Goal: Task Accomplishment & Management: Complete application form

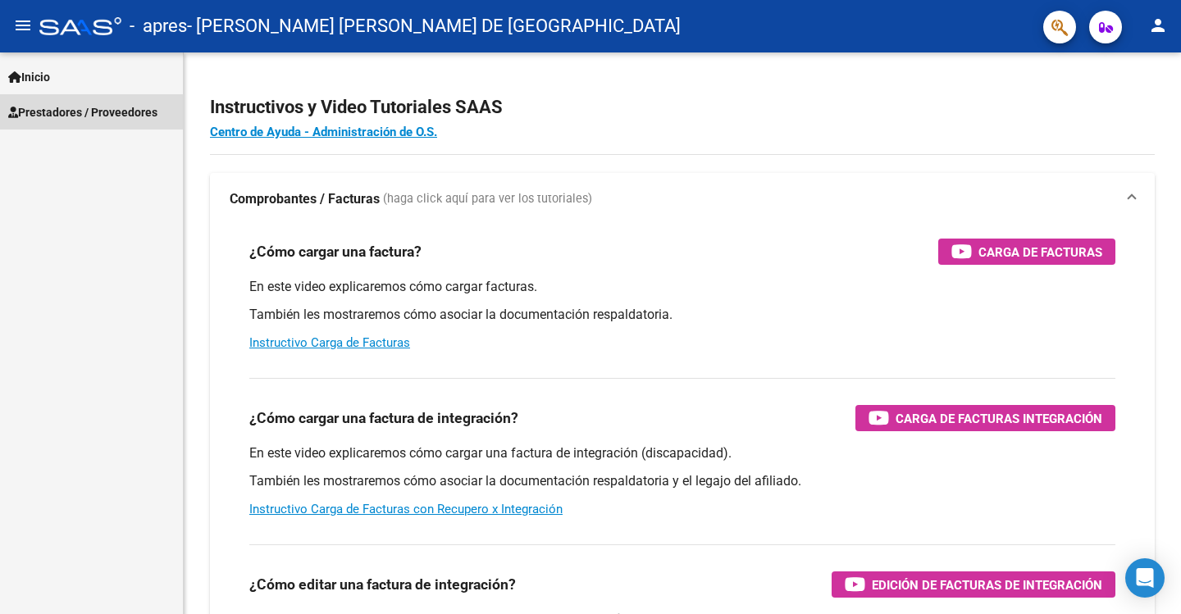
click at [56, 113] on span "Prestadores / Proveedores" at bounding box center [82, 112] width 149 height 18
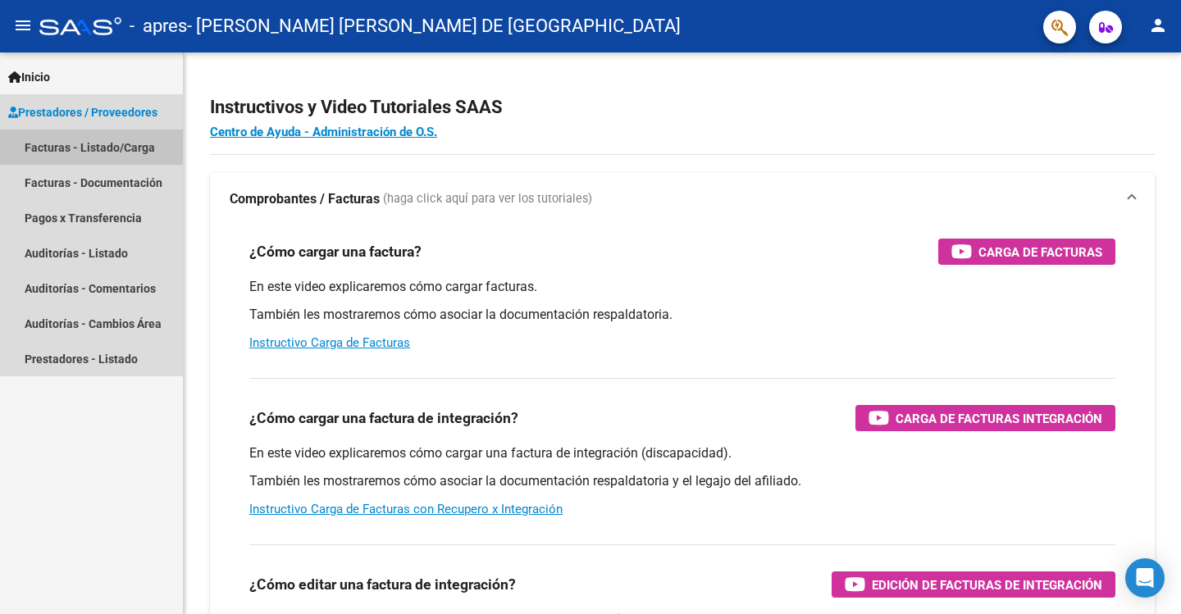
click at [55, 143] on link "Facturas - Listado/Carga" at bounding box center [91, 147] width 183 height 35
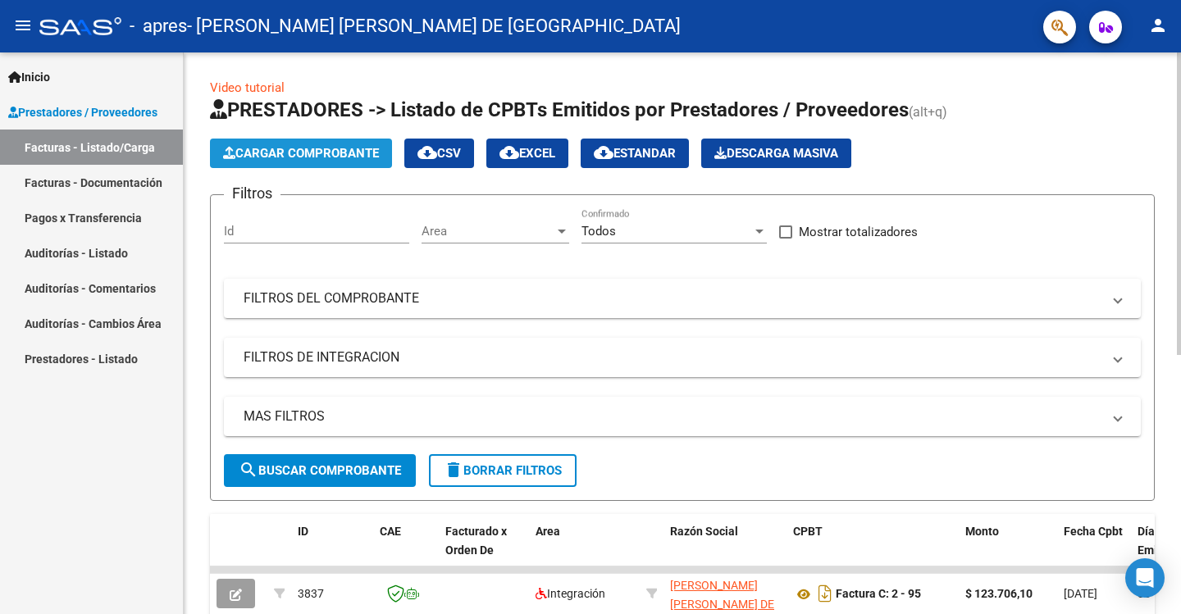
click at [266, 148] on span "Cargar Comprobante" at bounding box center [301, 153] width 156 height 15
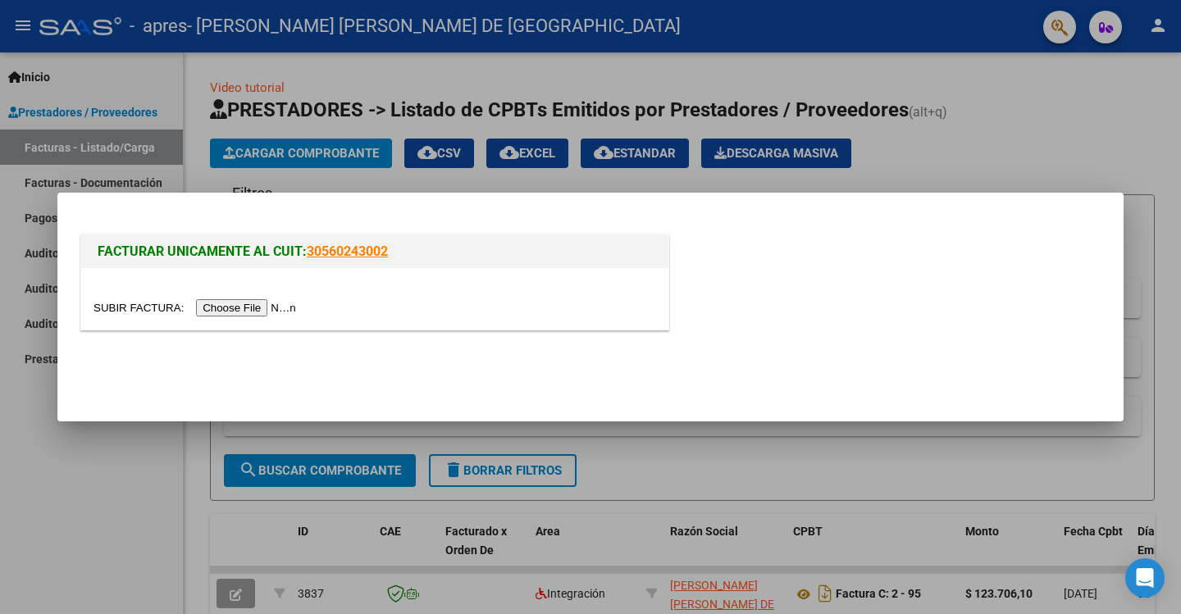
click at [240, 306] on input "file" at bounding box center [198, 307] width 208 height 17
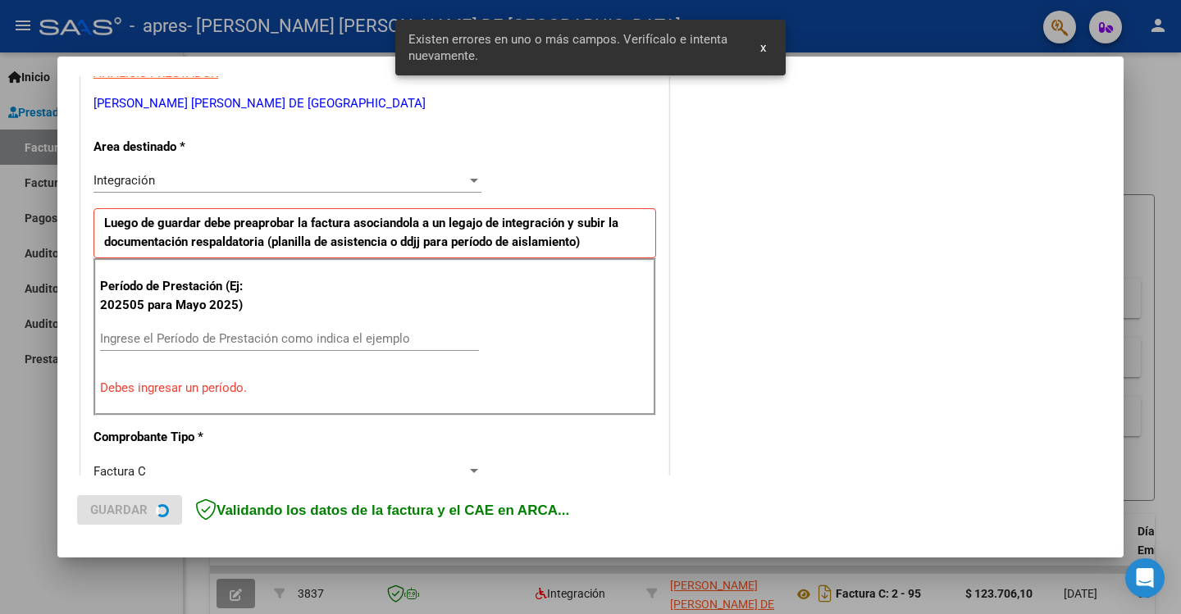
scroll to position [340, 0]
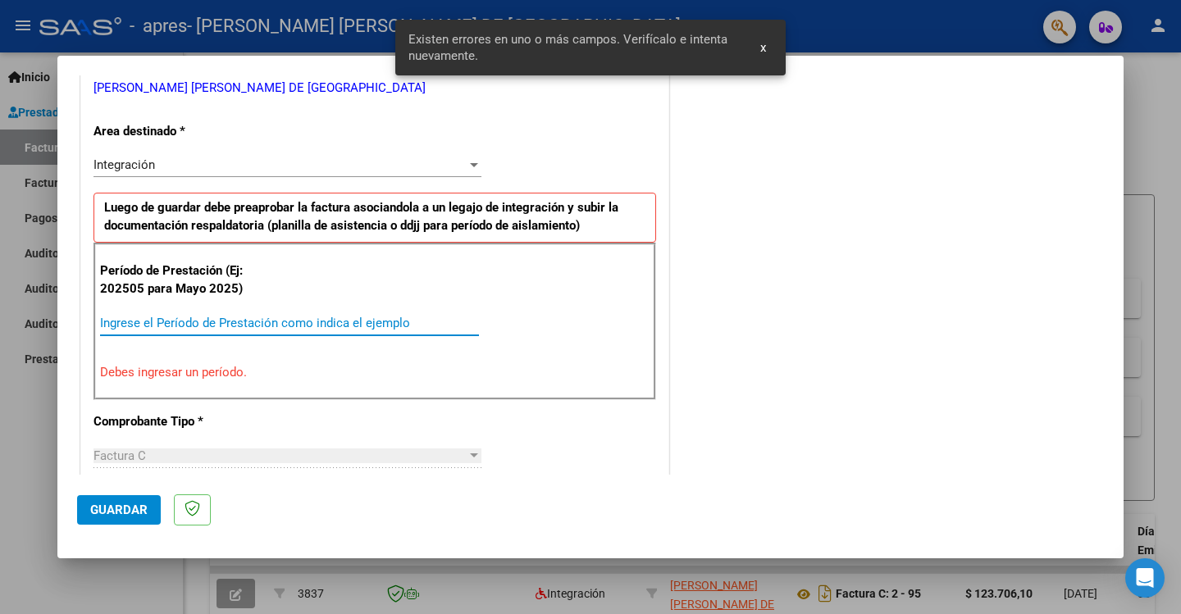
click at [130, 325] on input "Ingrese el Período de Prestación como indica el ejemplo" at bounding box center [289, 323] width 379 height 15
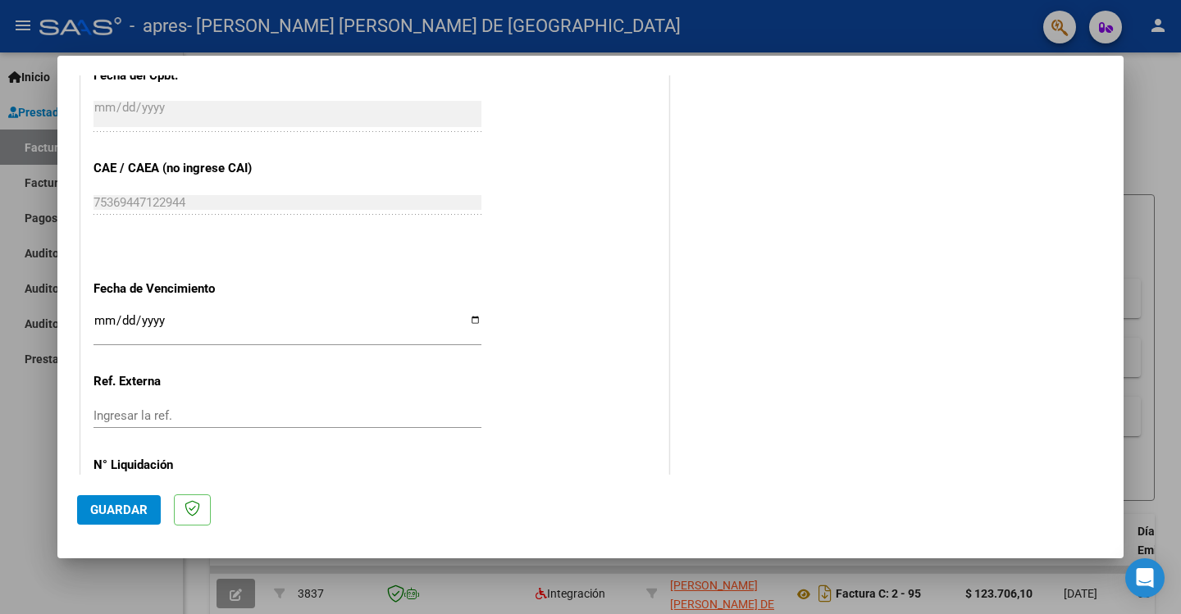
scroll to position [997, 0]
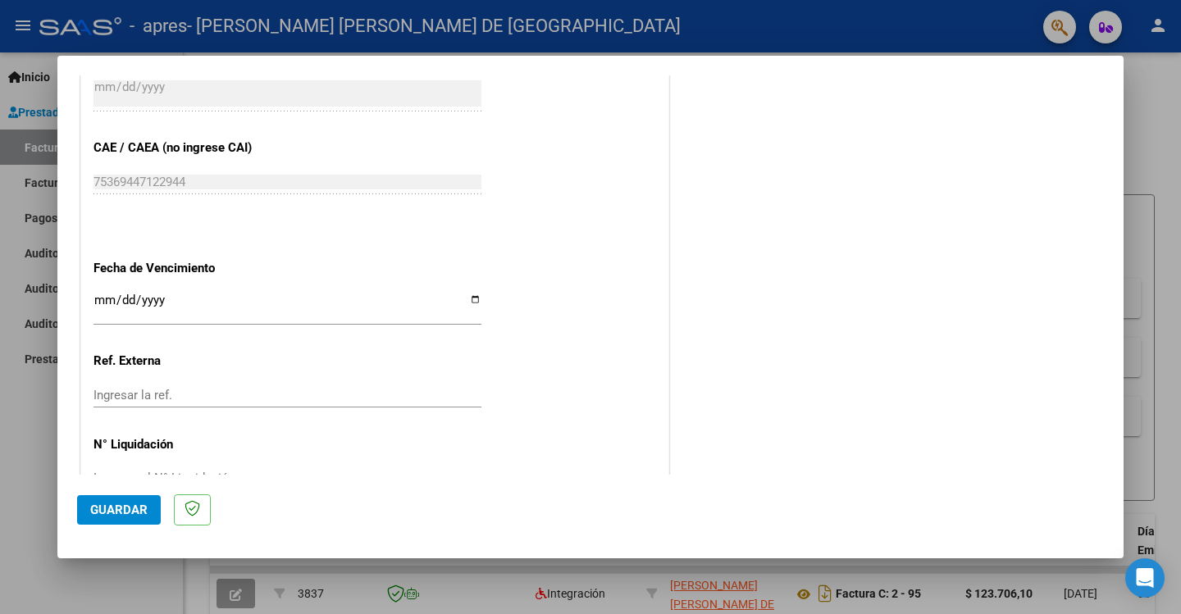
type input "202508"
click at [109, 294] on input "Ingresar la fecha" at bounding box center [288, 307] width 388 height 26
click at [467, 299] on input "Ingresar la fecha" at bounding box center [288, 307] width 388 height 26
type input "[DATE]"
click at [106, 511] on span "Guardar" at bounding box center [118, 510] width 57 height 15
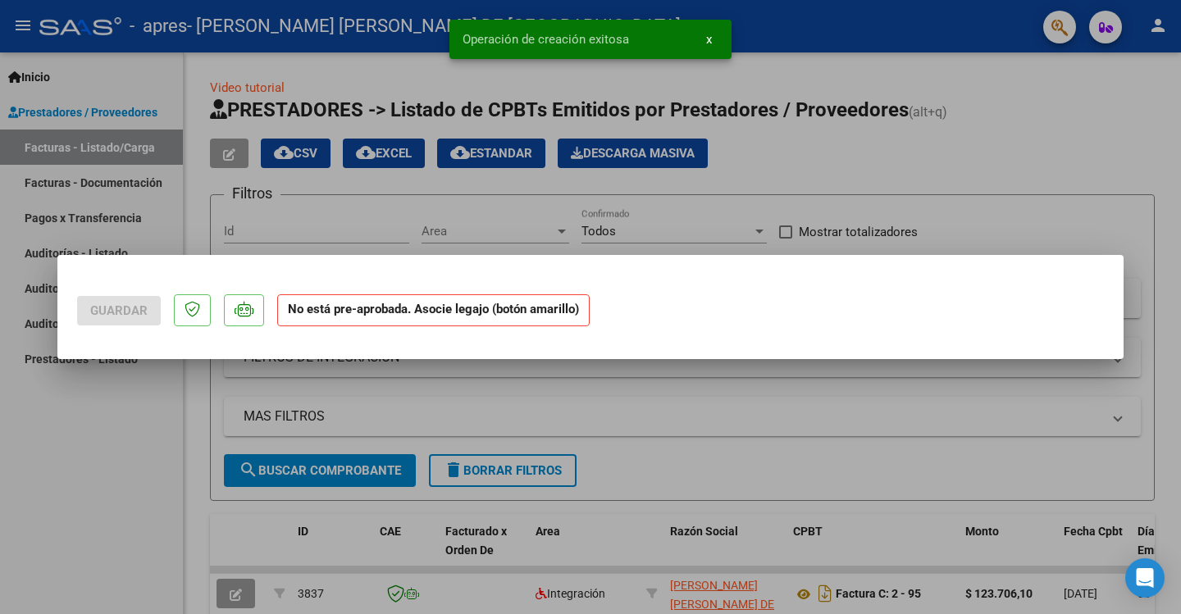
scroll to position [0, 0]
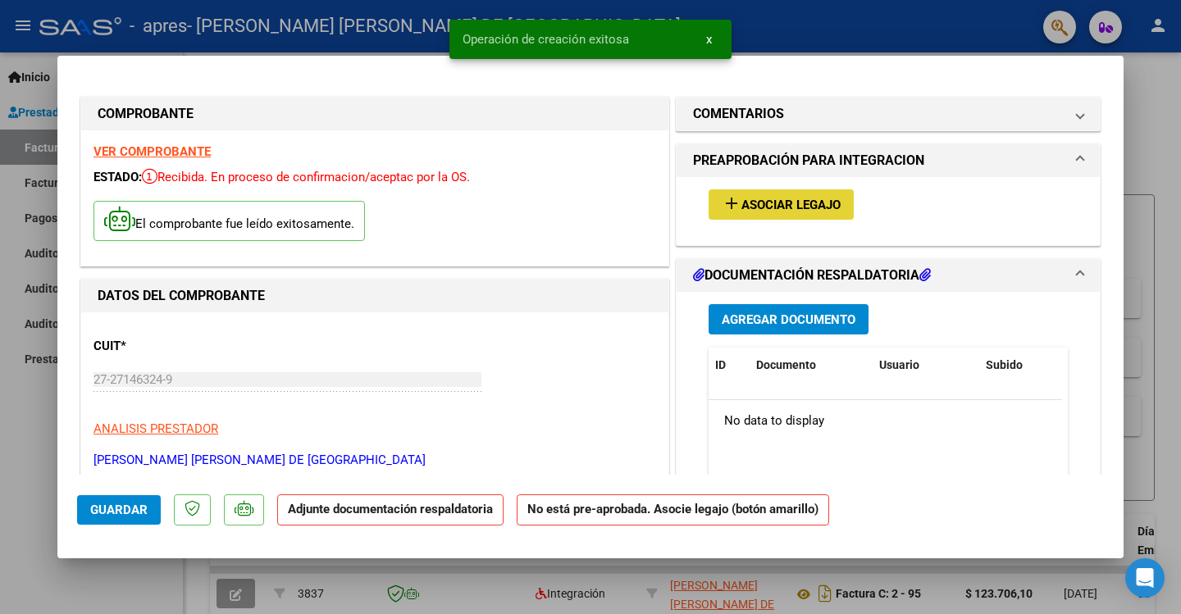
click at [778, 208] on span "Asociar Legajo" at bounding box center [790, 205] width 99 height 15
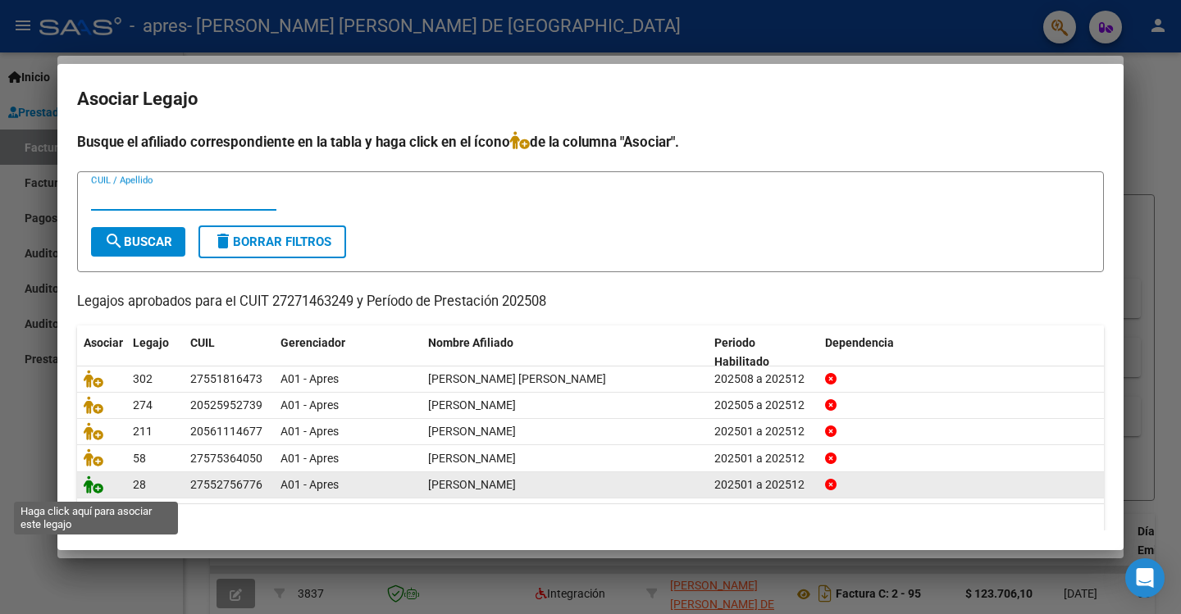
click at [92, 486] on icon at bounding box center [94, 485] width 20 height 18
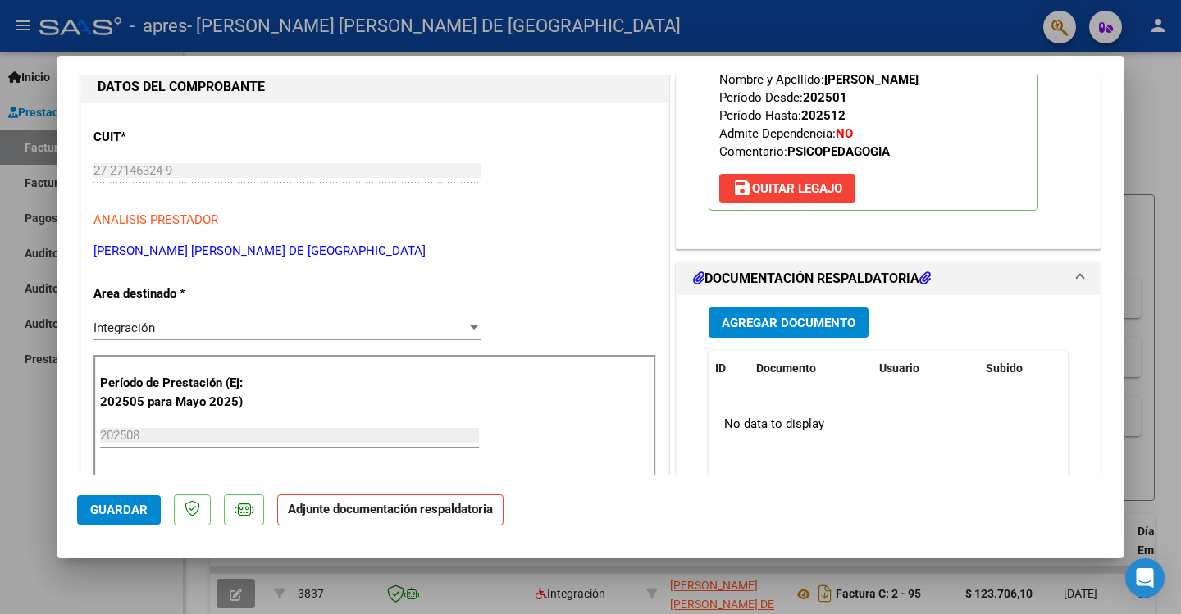
scroll to position [246, 0]
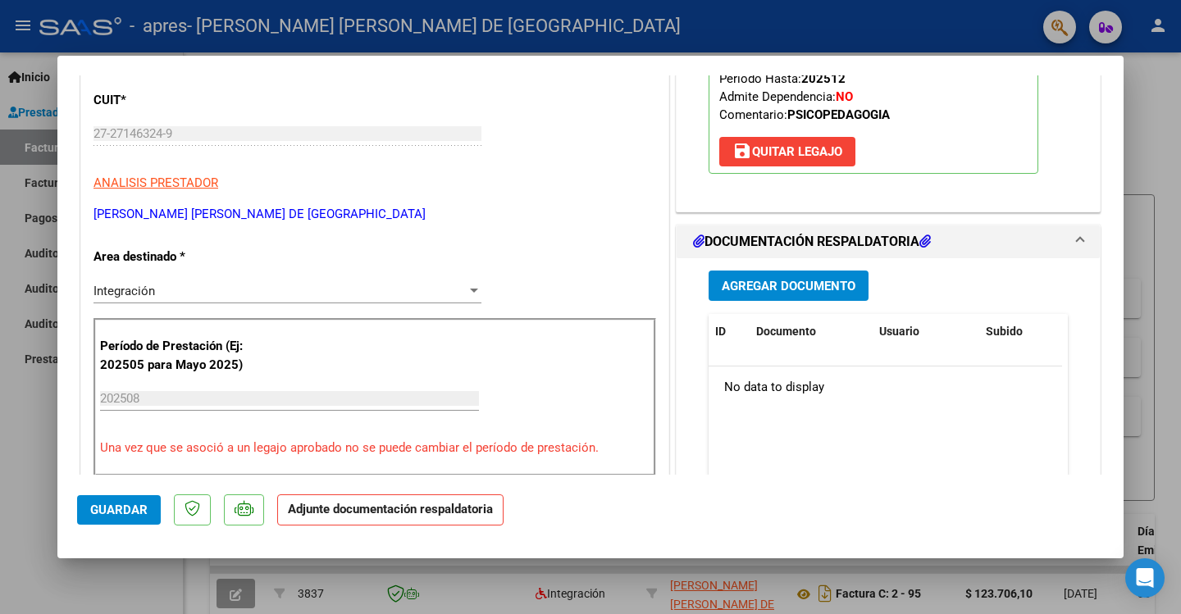
click at [768, 289] on span "Agregar Documento" at bounding box center [789, 286] width 134 height 15
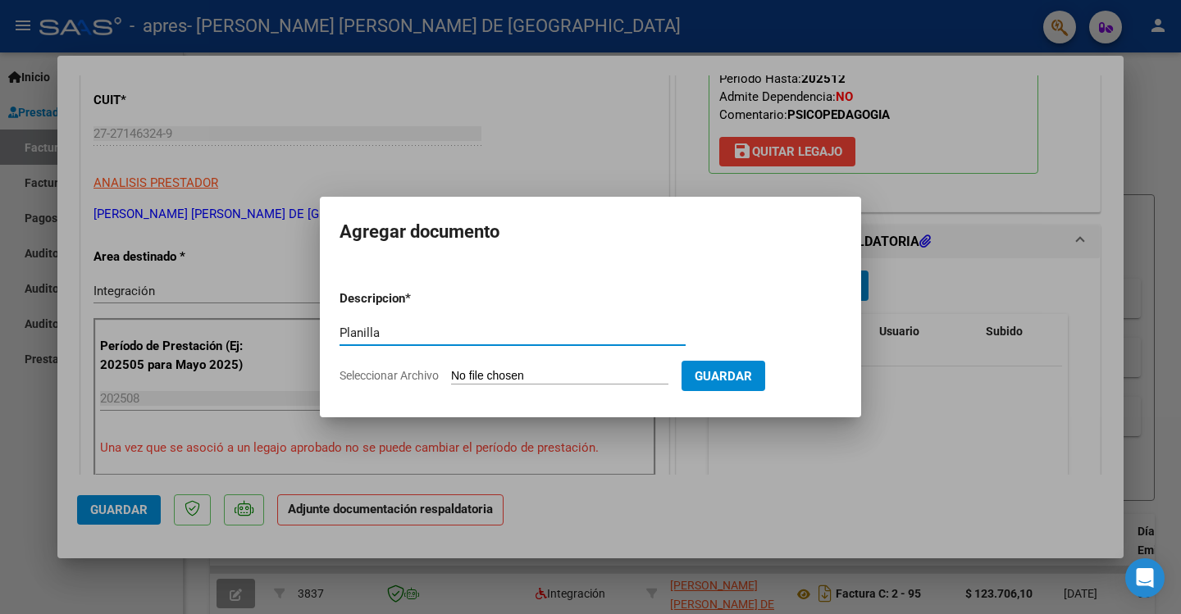
type input "Planilla"
click at [565, 376] on input "Seleccionar Archivo" at bounding box center [559, 377] width 217 height 16
type input "C:\fakepath\Agosto (08-25).jpg"
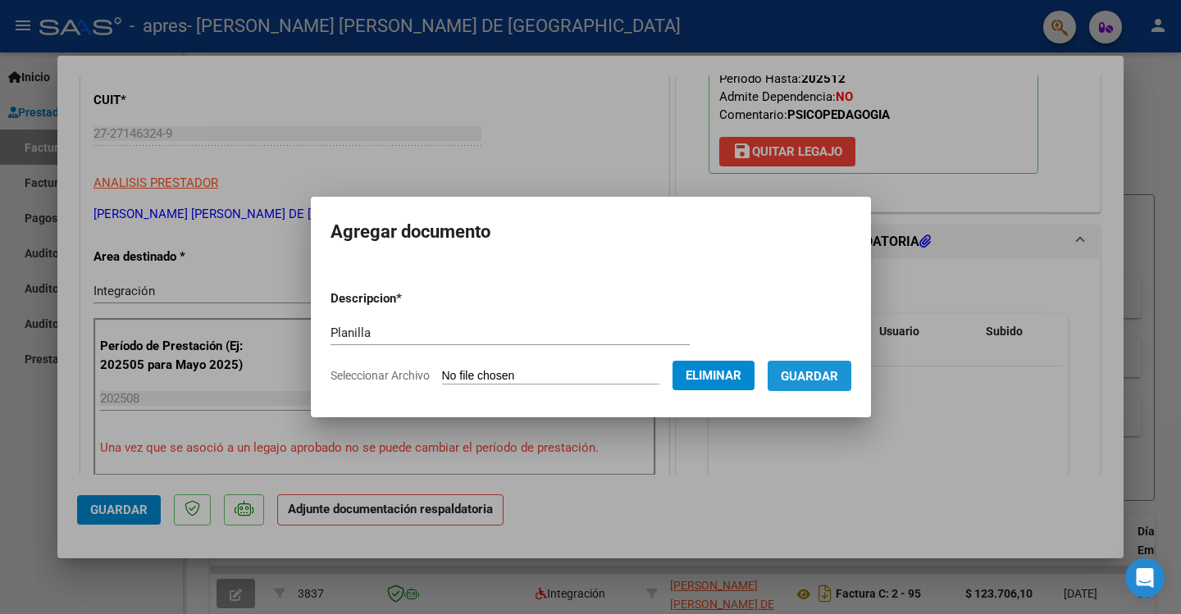
click at [814, 378] on span "Guardar" at bounding box center [809, 376] width 57 height 15
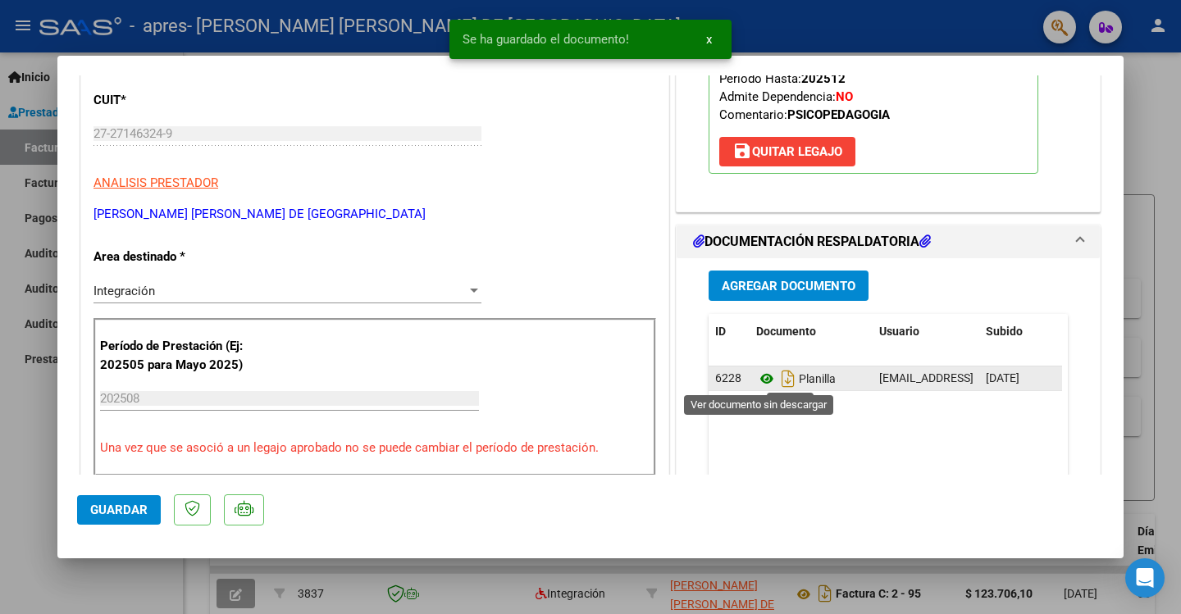
click at [762, 381] on icon at bounding box center [766, 379] width 21 height 20
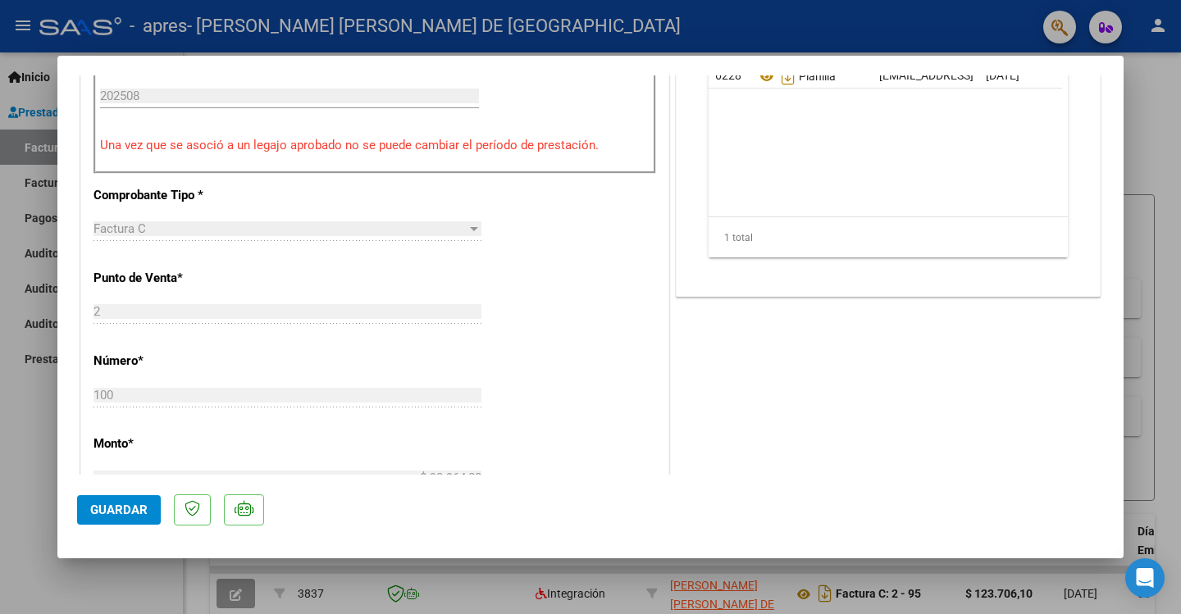
scroll to position [574, 0]
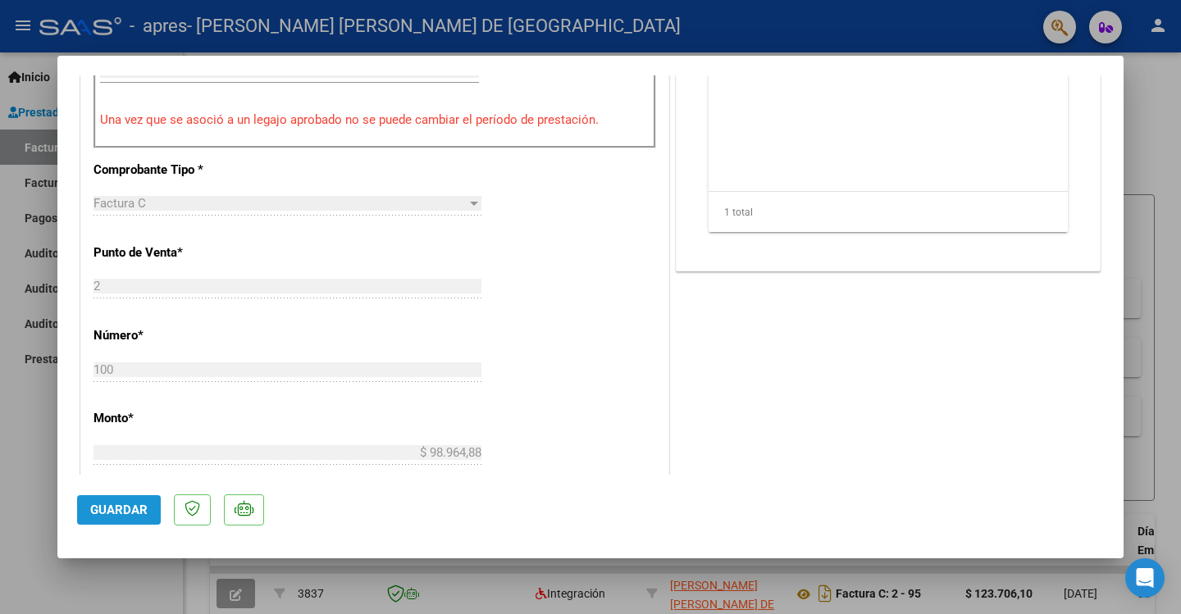
click at [112, 505] on span "Guardar" at bounding box center [118, 510] width 57 height 15
click at [1157, 166] on div at bounding box center [590, 307] width 1181 height 614
type input "$ 0,00"
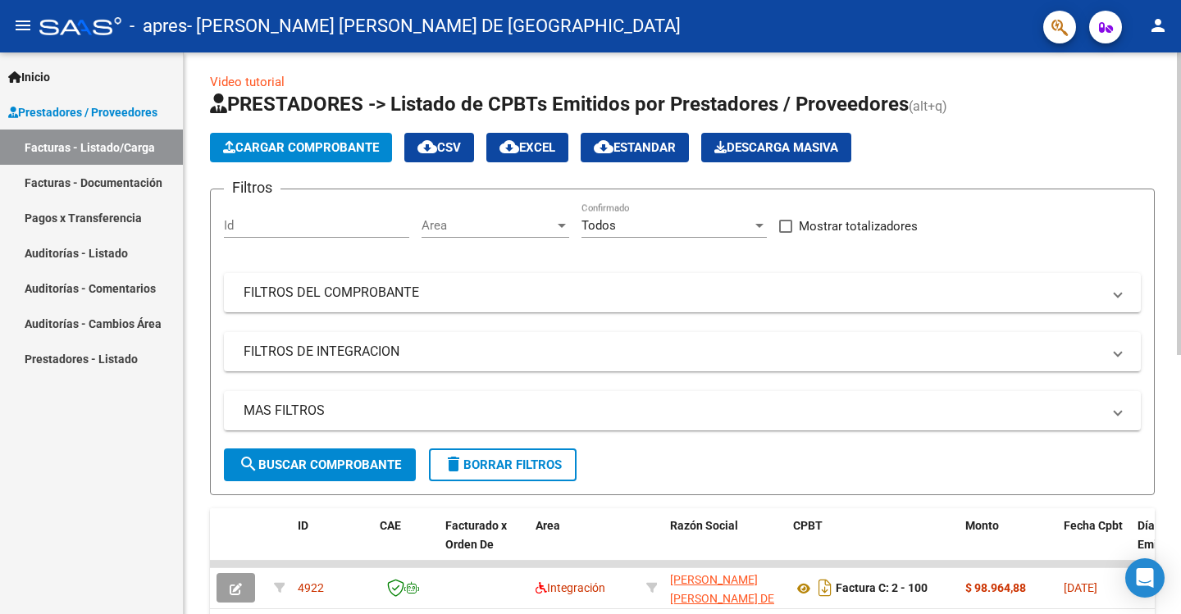
scroll to position [0, 0]
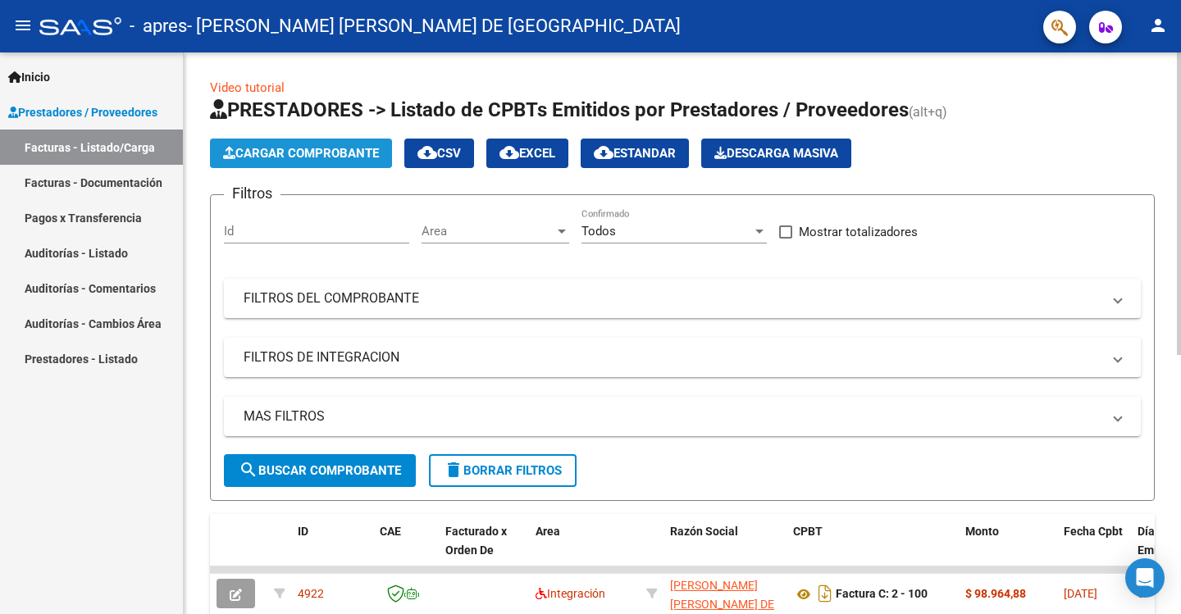
click at [347, 151] on span "Cargar Comprobante" at bounding box center [301, 153] width 156 height 15
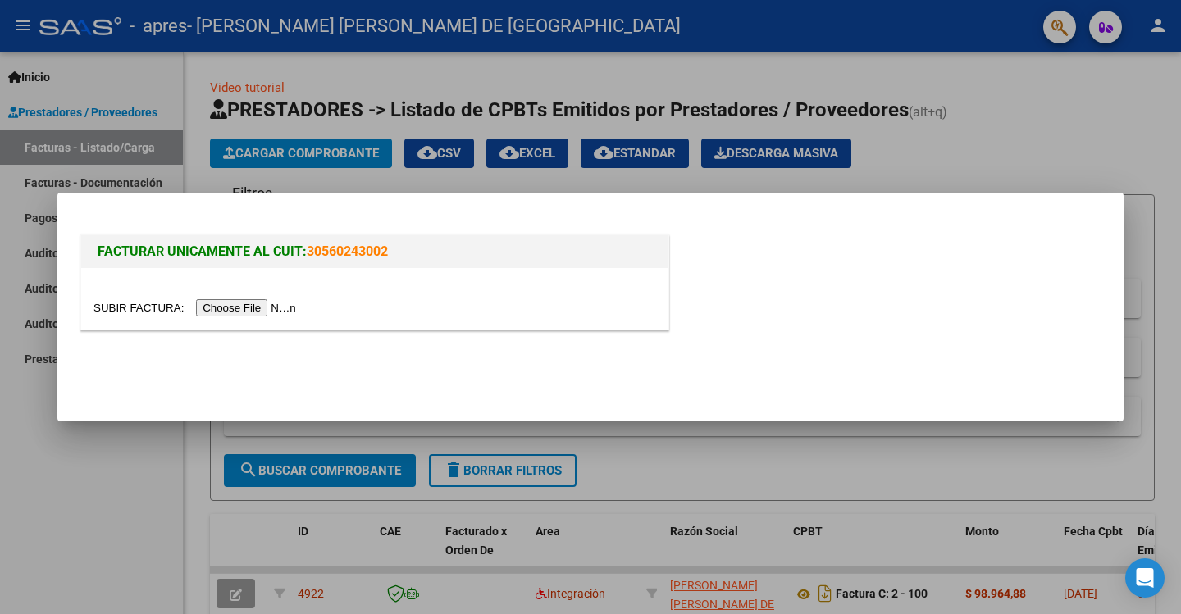
click at [232, 310] on input "file" at bounding box center [198, 307] width 208 height 17
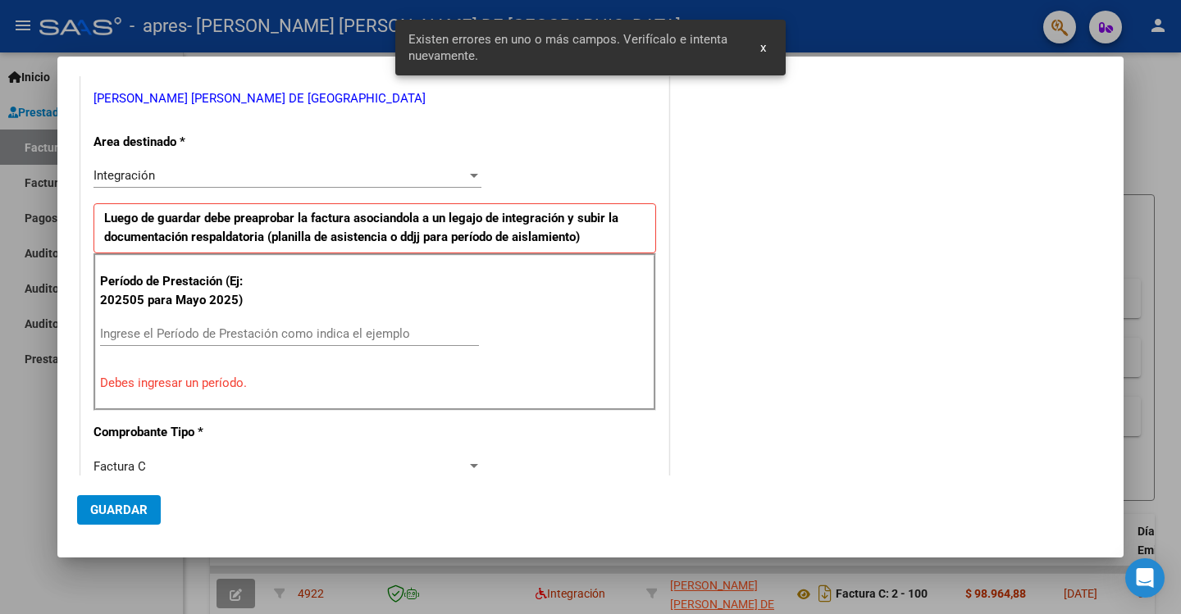
scroll to position [340, 0]
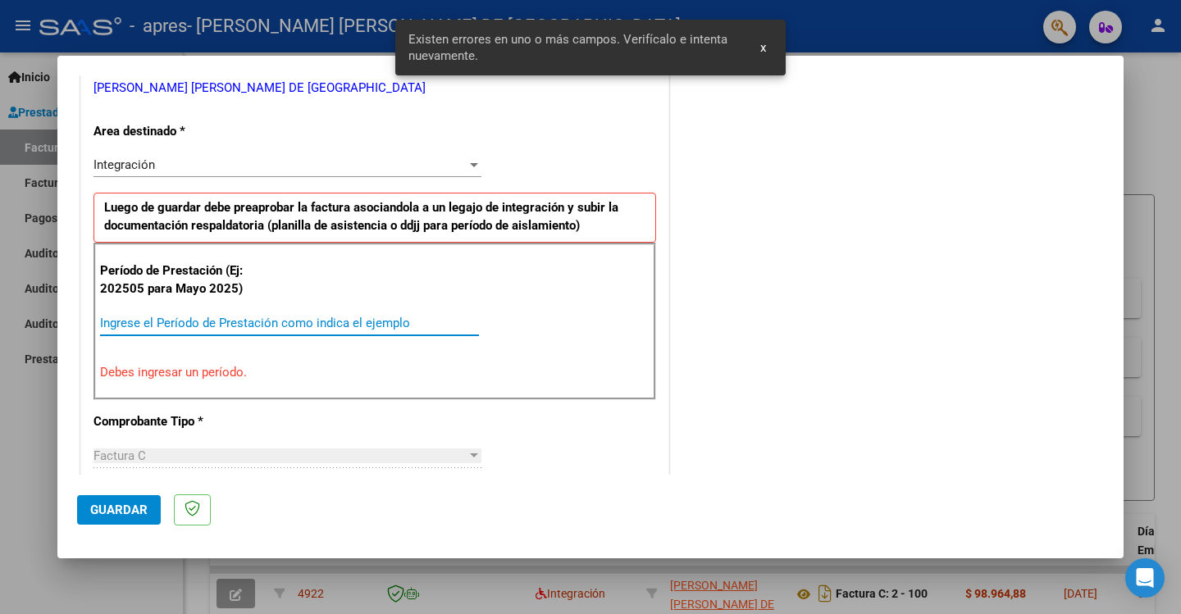
click at [167, 316] on input "Ingrese el Período de Prestación como indica el ejemplo" at bounding box center [289, 323] width 379 height 15
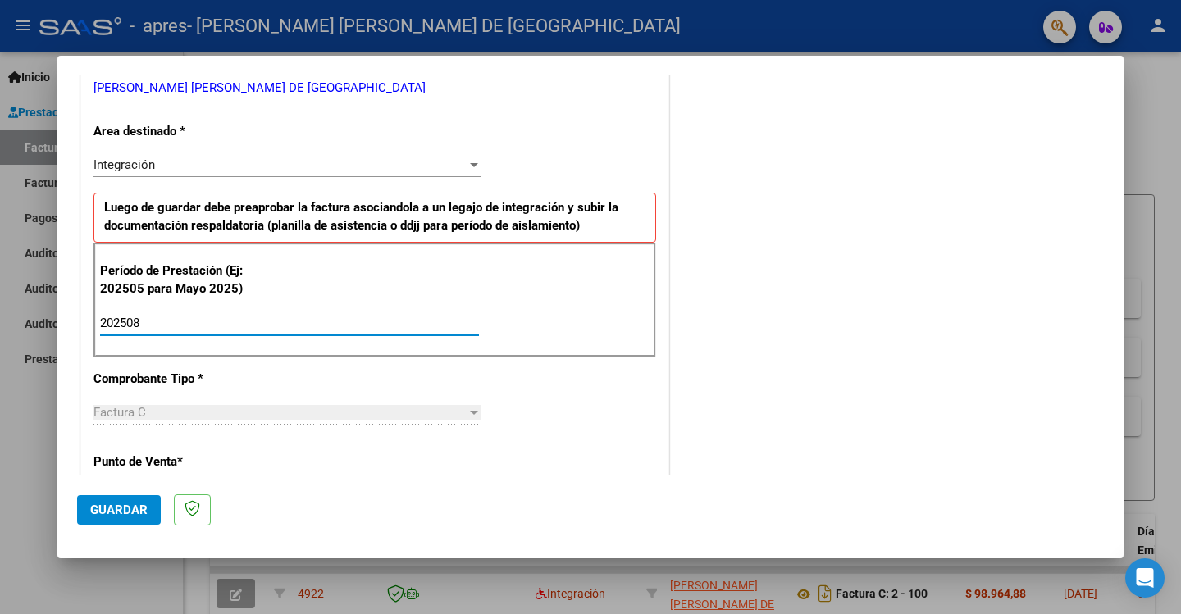
type input "202508"
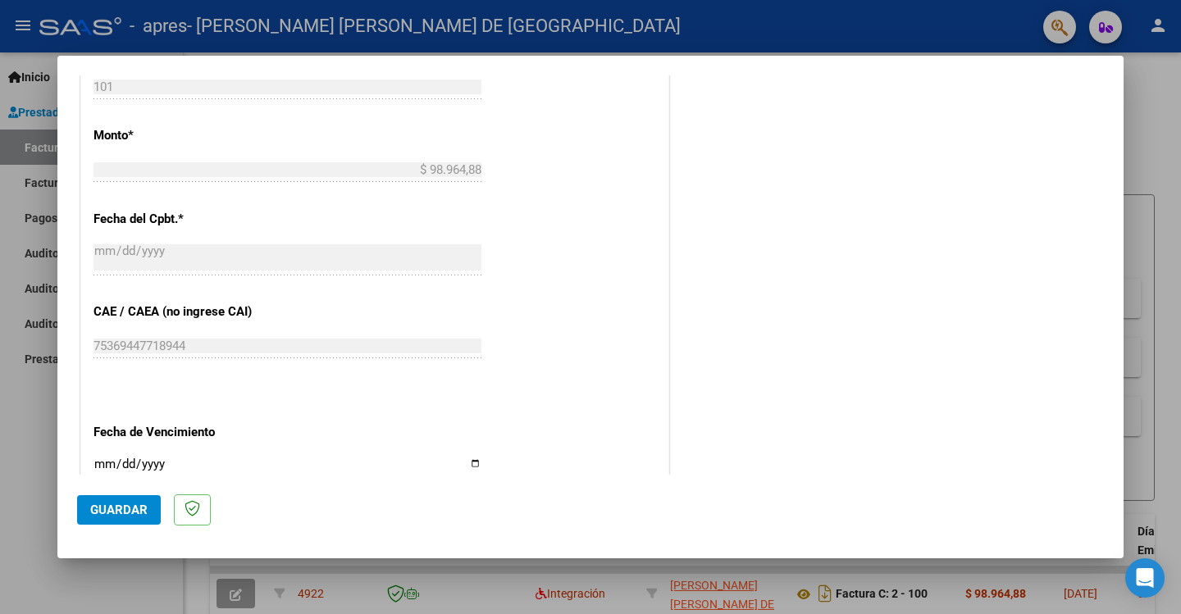
scroll to position [915, 0]
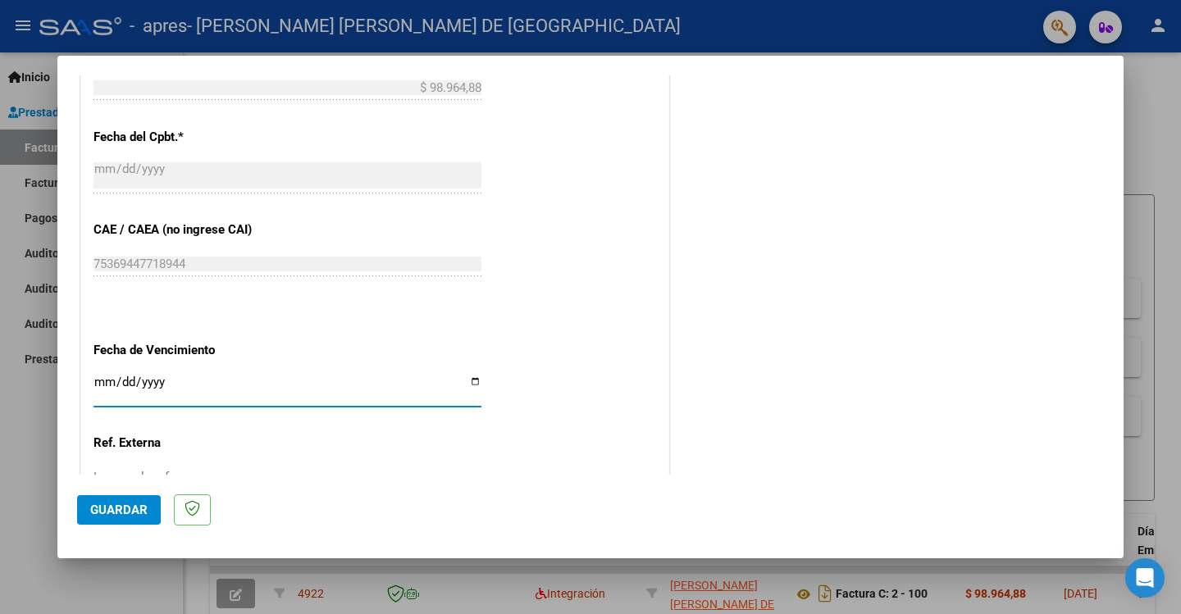
click at [471, 387] on input "Ingresar la fecha" at bounding box center [288, 389] width 388 height 26
type input "[DATE]"
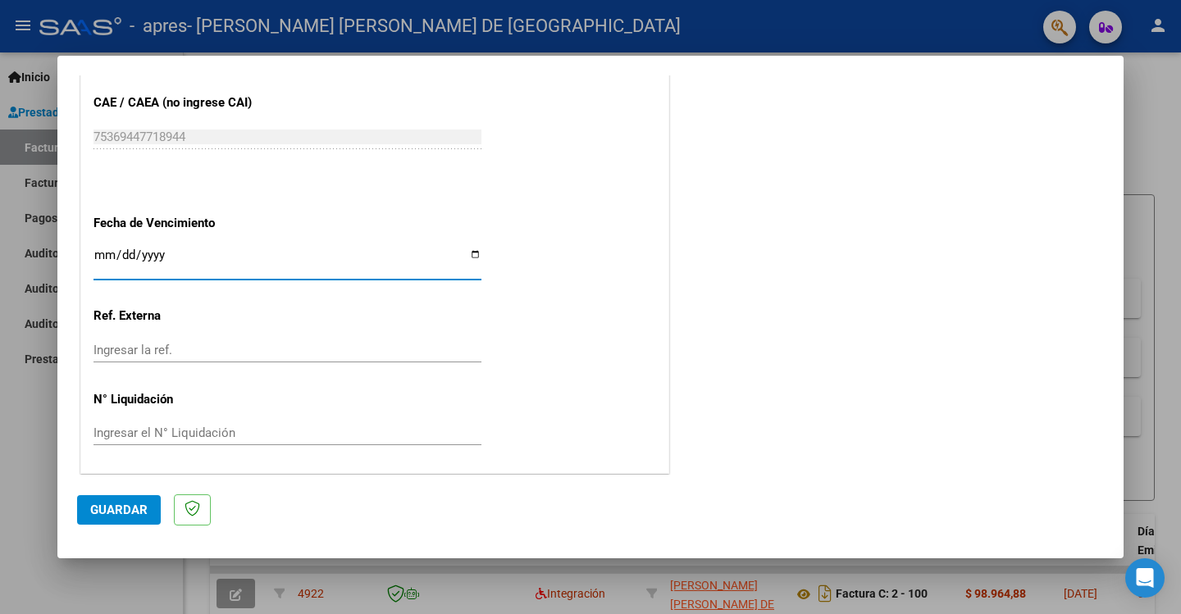
scroll to position [1044, 0]
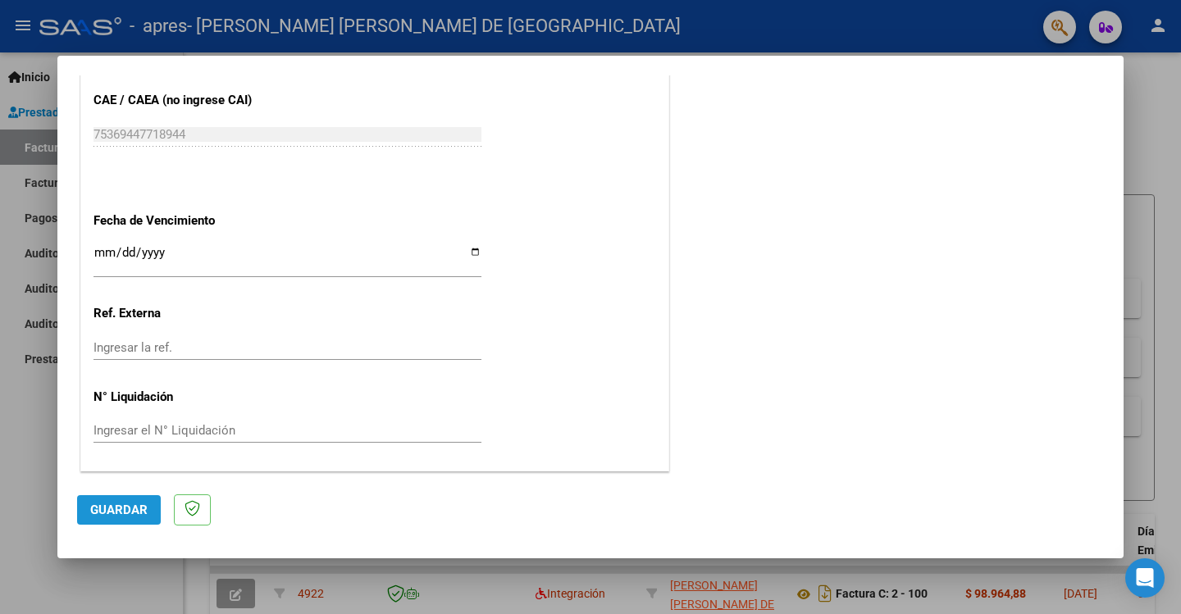
click at [130, 510] on span "Guardar" at bounding box center [118, 510] width 57 height 15
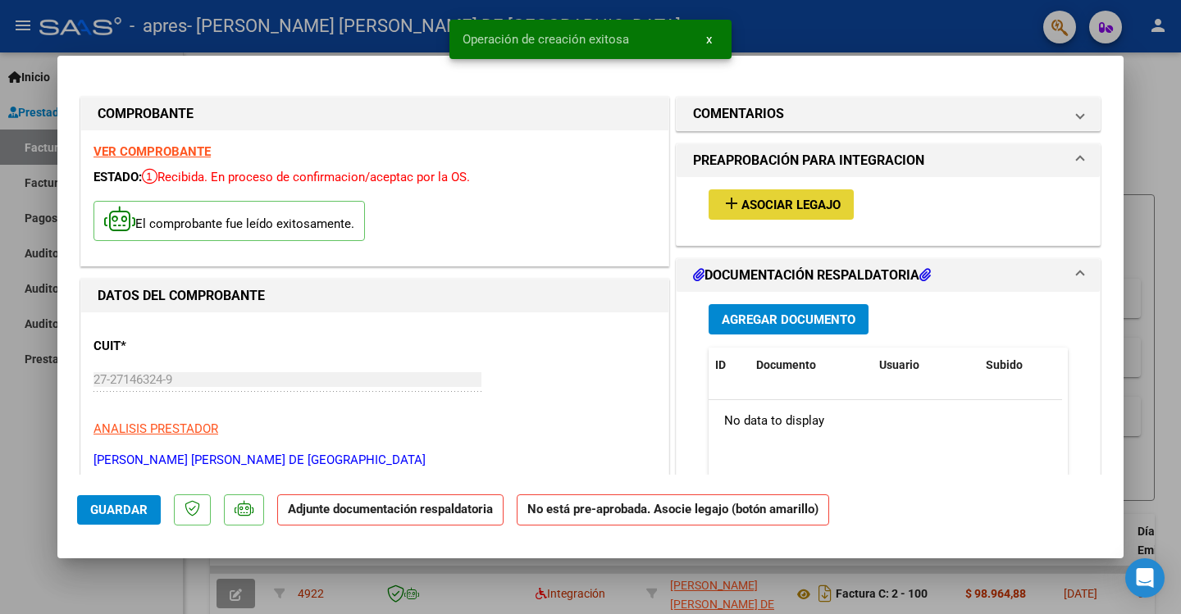
click at [793, 203] on span "Asociar Legajo" at bounding box center [790, 205] width 99 height 15
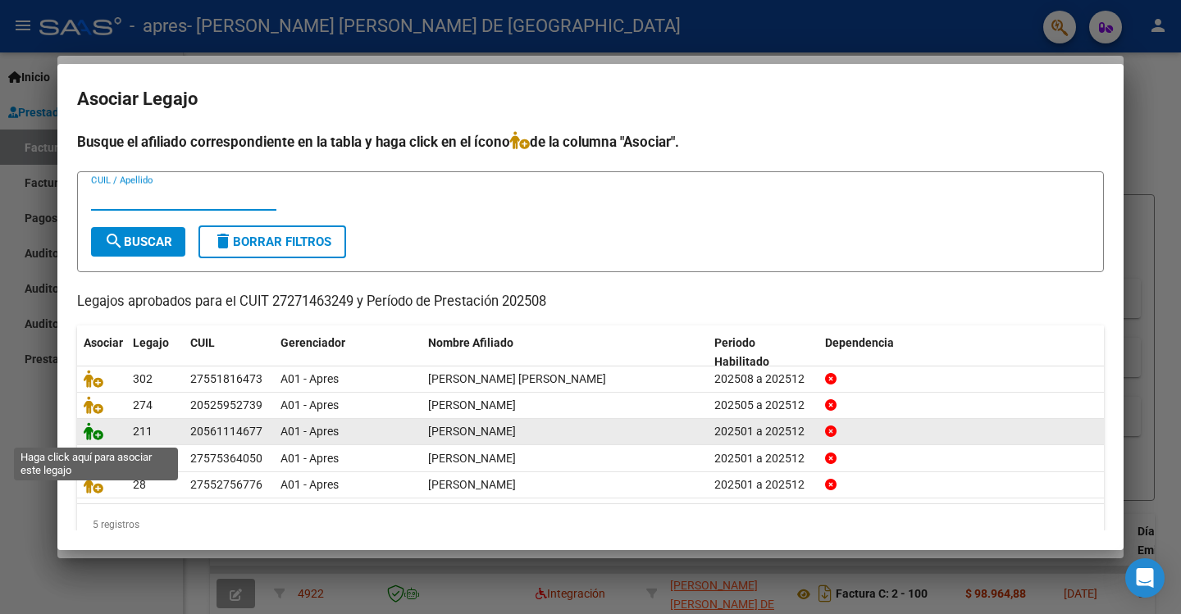
click at [85, 432] on icon at bounding box center [94, 431] width 20 height 18
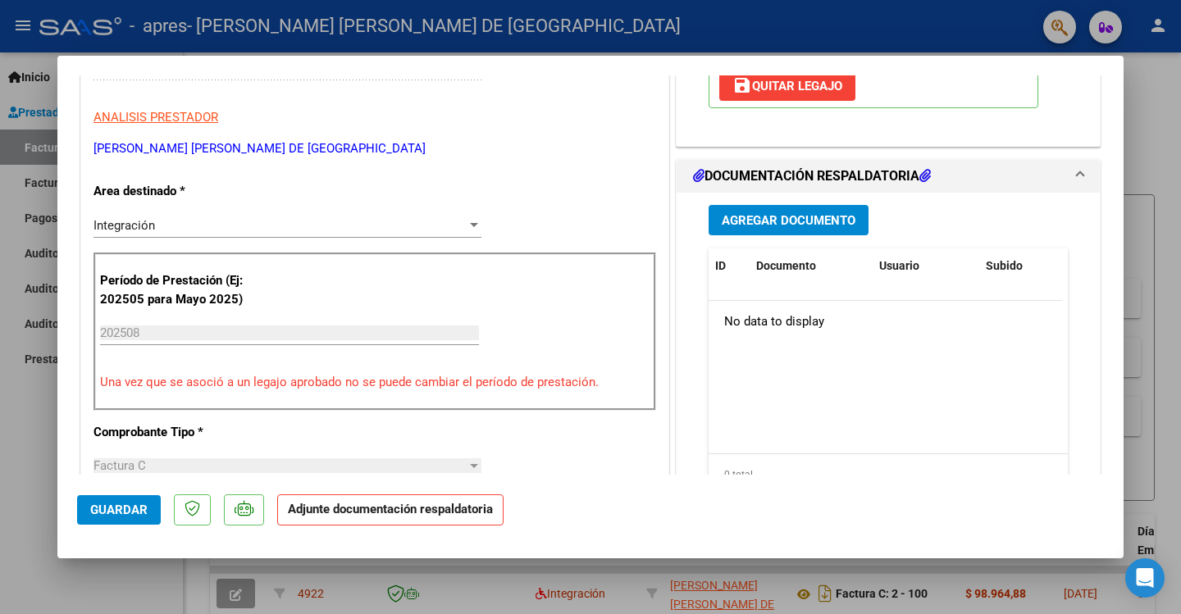
scroll to position [328, 0]
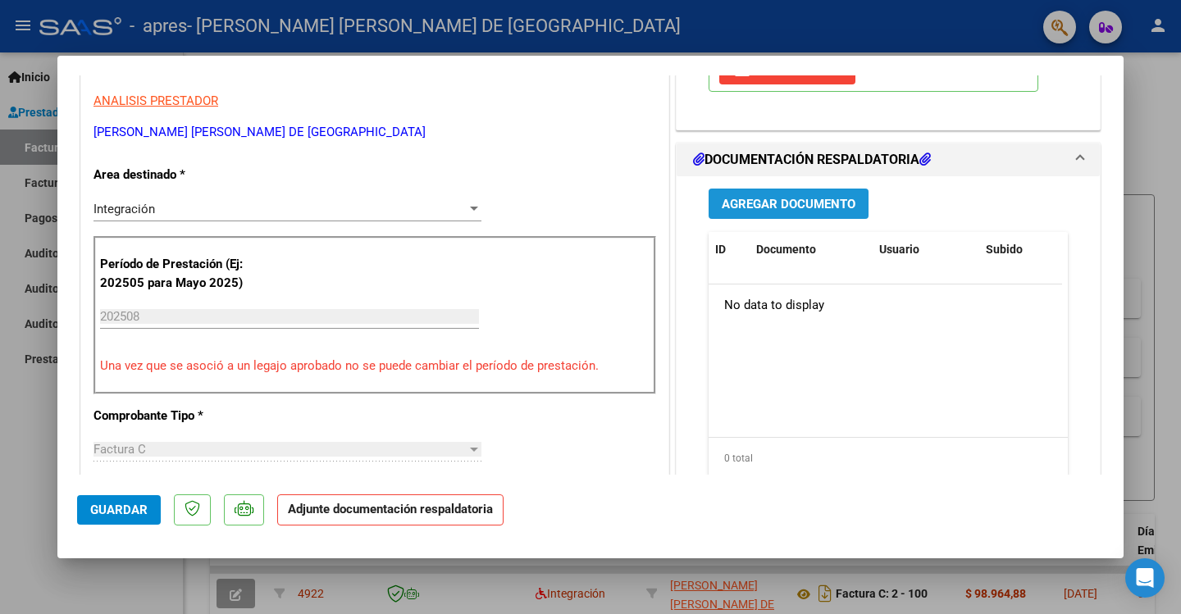
click at [815, 205] on span "Agregar Documento" at bounding box center [789, 204] width 134 height 15
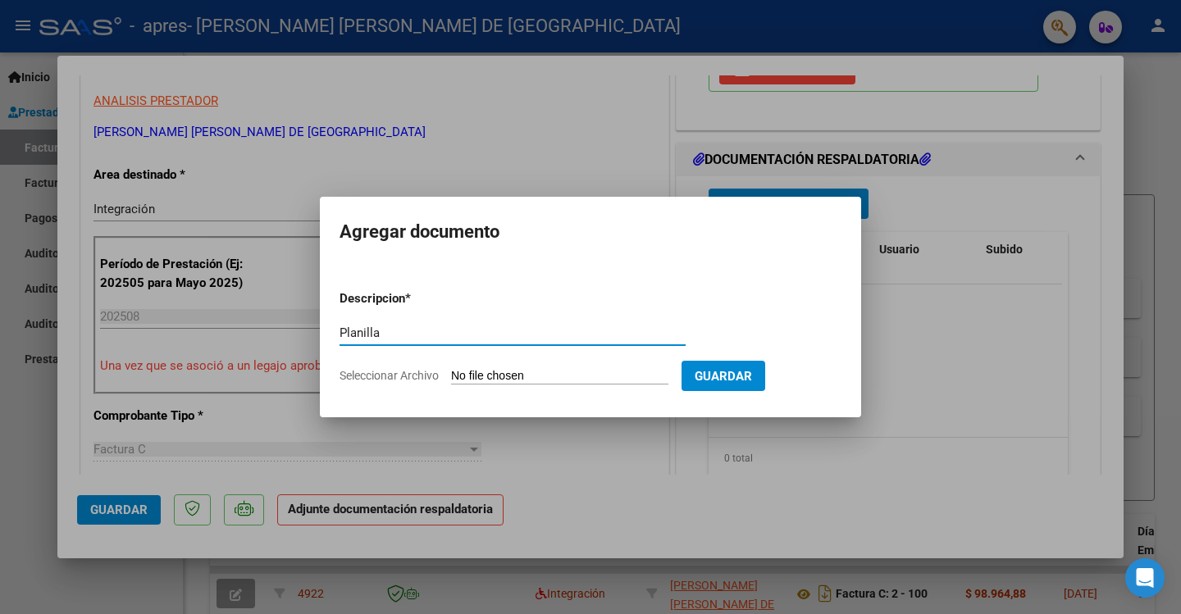
type input "Planilla"
click at [567, 370] on input "Seleccionar Archivo" at bounding box center [559, 377] width 217 height 16
type input "C:\fakepath\[PERSON_NAME] (08-25).jpg"
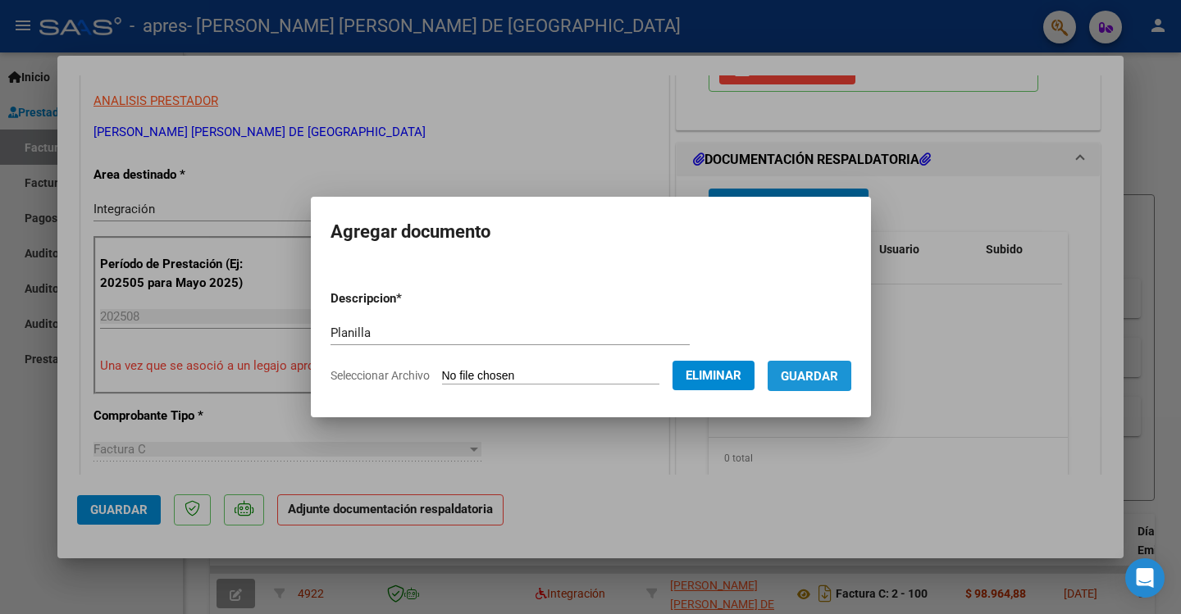
click at [818, 371] on span "Guardar" at bounding box center [809, 376] width 57 height 15
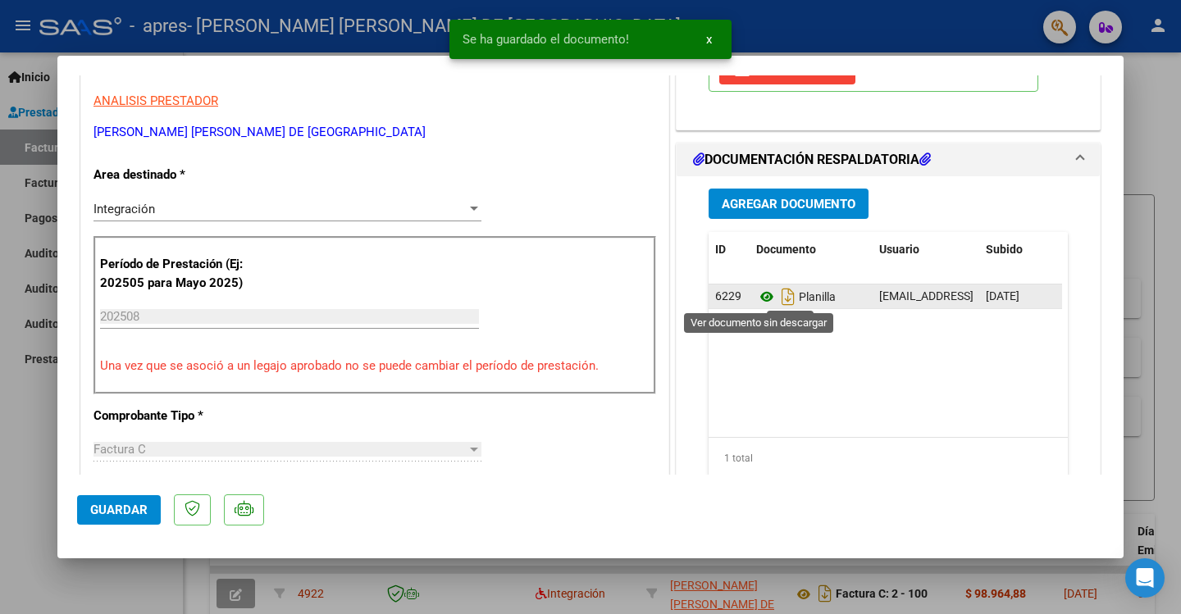
click at [759, 297] on icon at bounding box center [766, 297] width 21 height 20
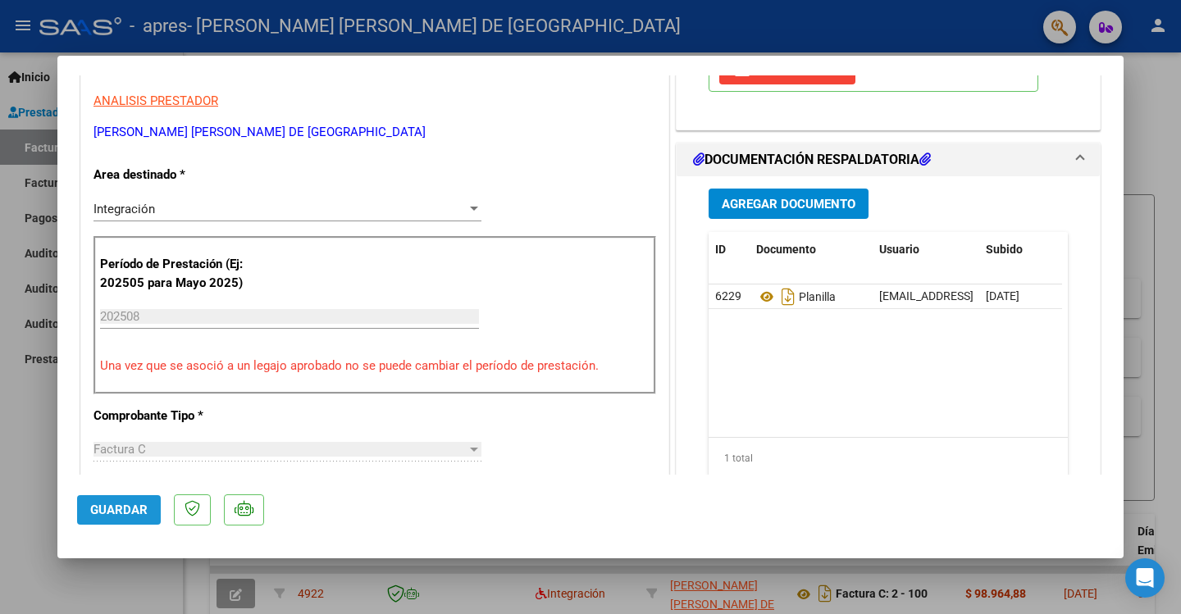
click at [133, 506] on span "Guardar" at bounding box center [118, 510] width 57 height 15
click at [1149, 118] on div at bounding box center [590, 307] width 1181 height 614
type input "$ 0,00"
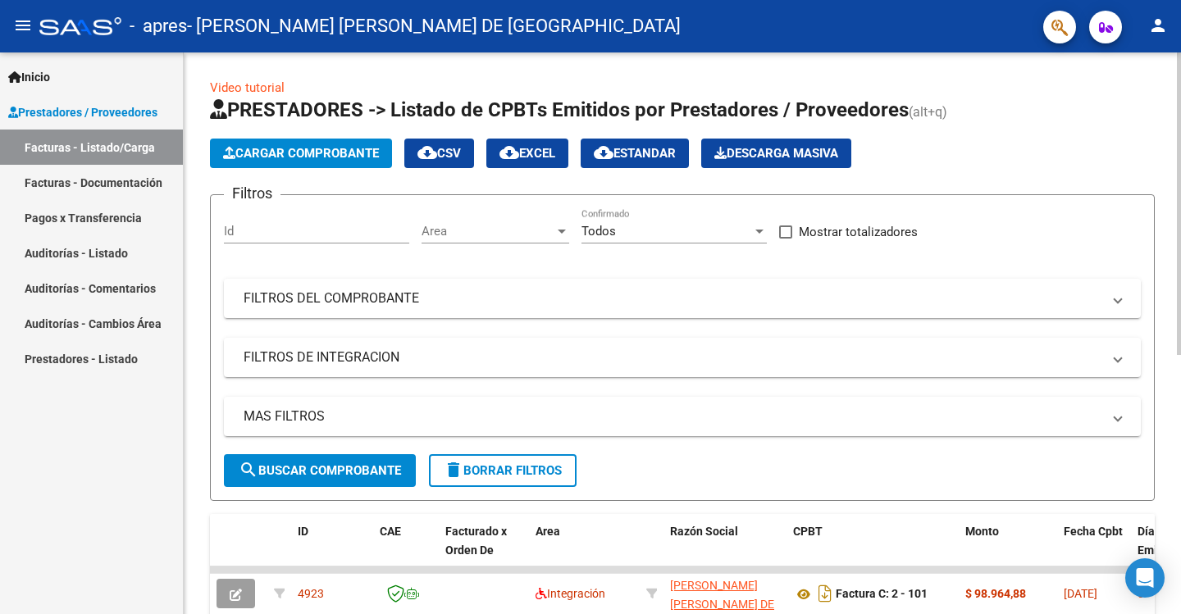
click at [271, 155] on span "Cargar Comprobante" at bounding box center [301, 153] width 156 height 15
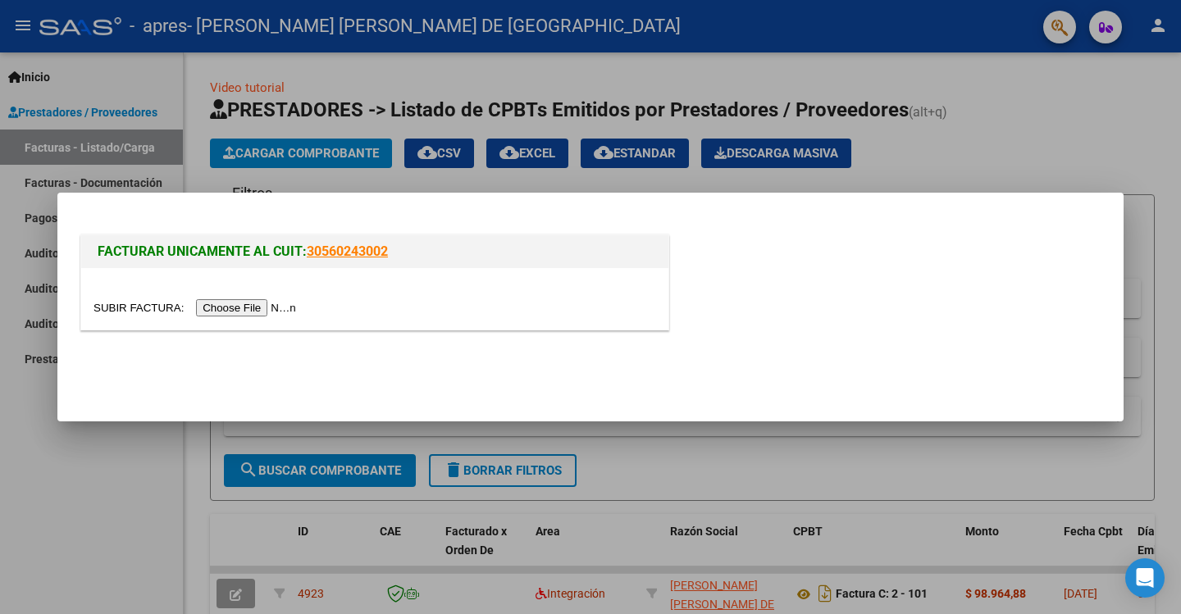
click at [267, 303] on input "file" at bounding box center [198, 307] width 208 height 17
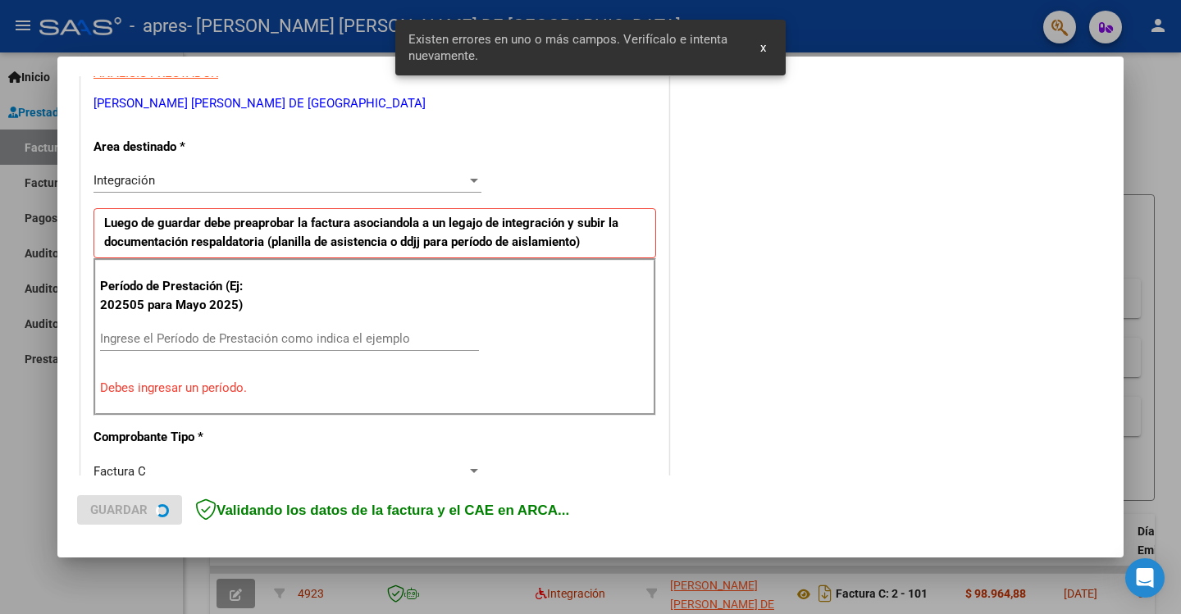
scroll to position [340, 0]
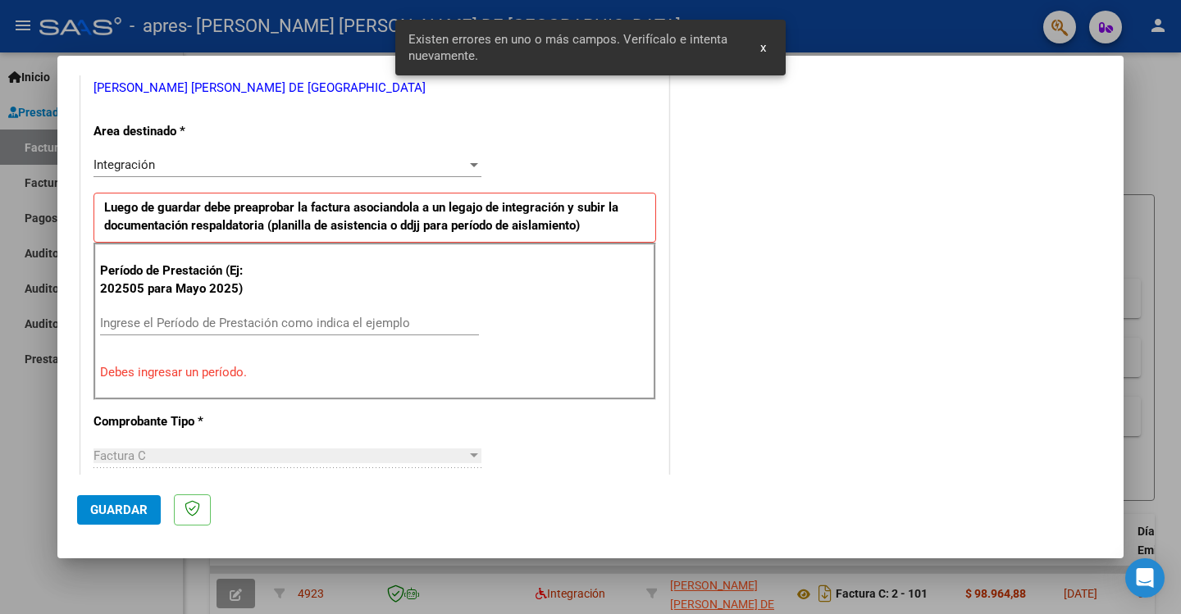
click at [131, 320] on input "Ingrese el Período de Prestación como indica el ejemplo" at bounding box center [289, 323] width 379 height 15
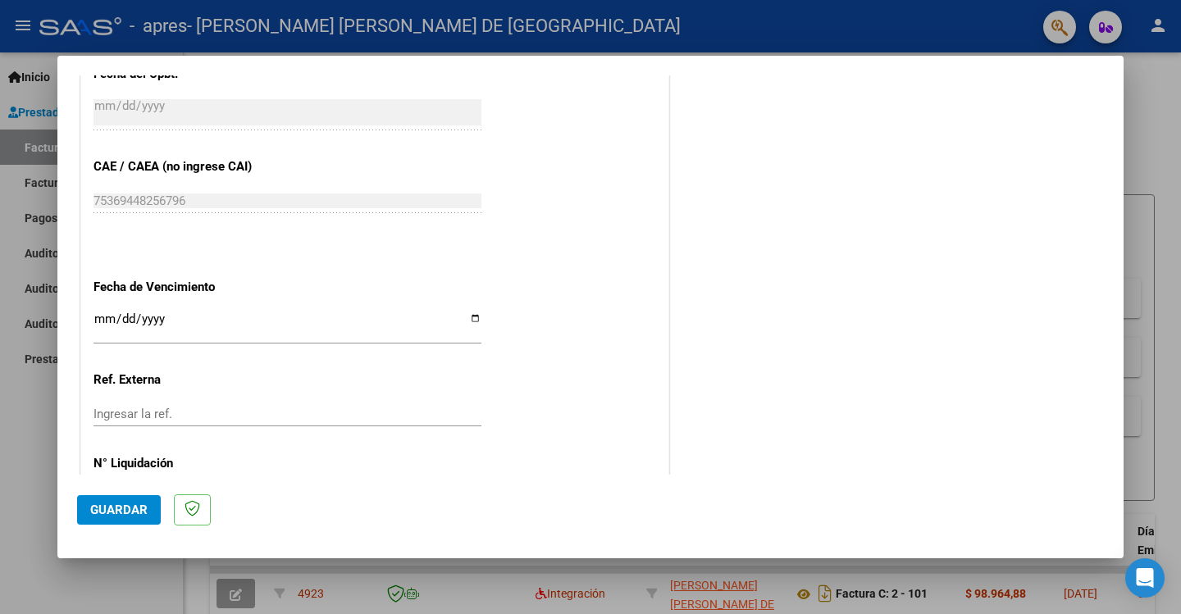
scroll to position [997, 0]
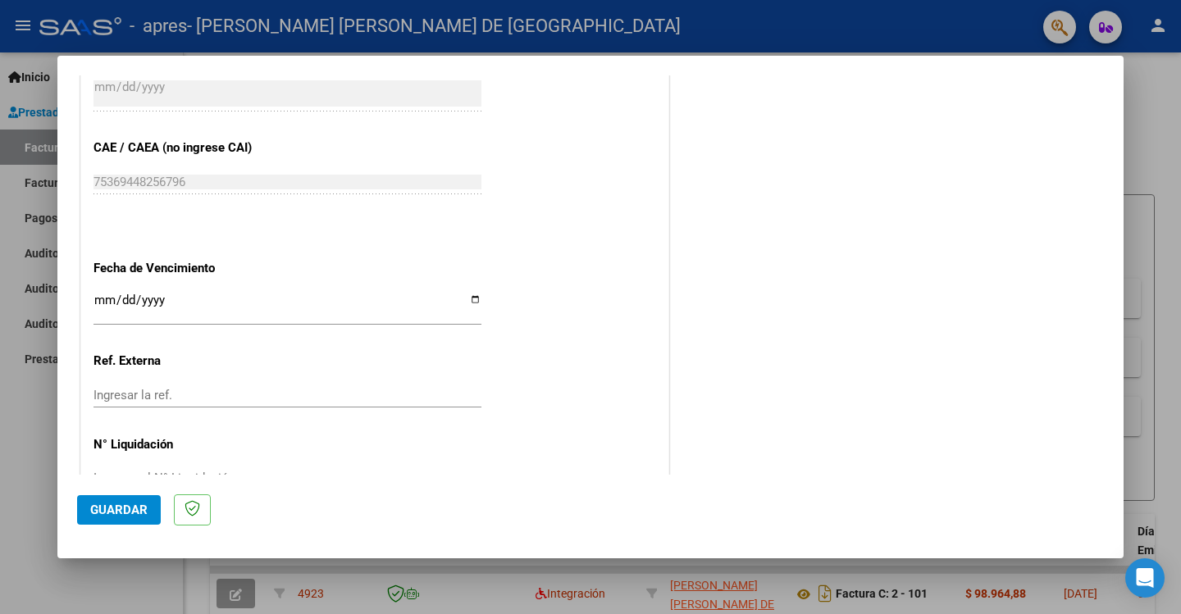
type input "202508"
click at [469, 300] on input "Ingresar la fecha" at bounding box center [288, 307] width 388 height 26
type input "[DATE]"
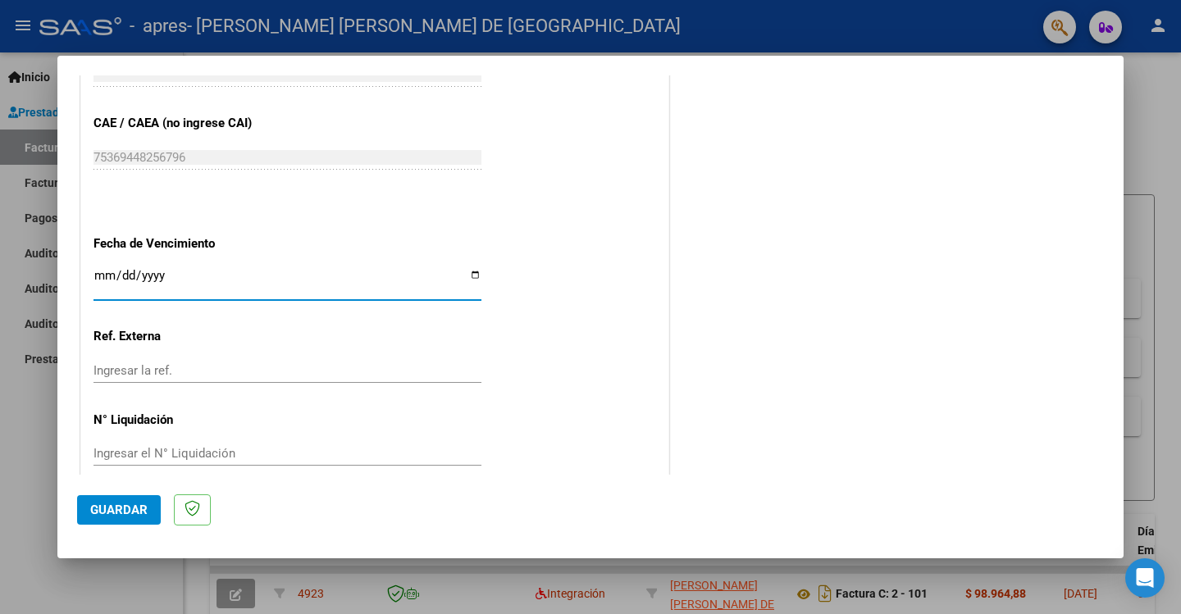
scroll to position [1044, 0]
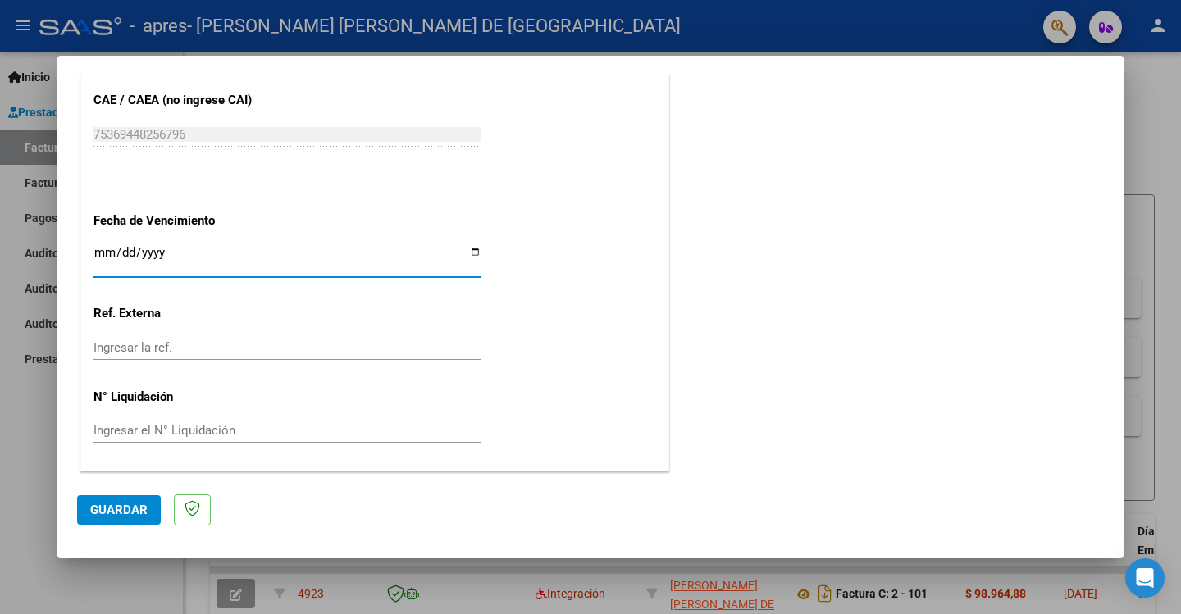
click at [88, 503] on button "Guardar" at bounding box center [119, 510] width 84 height 30
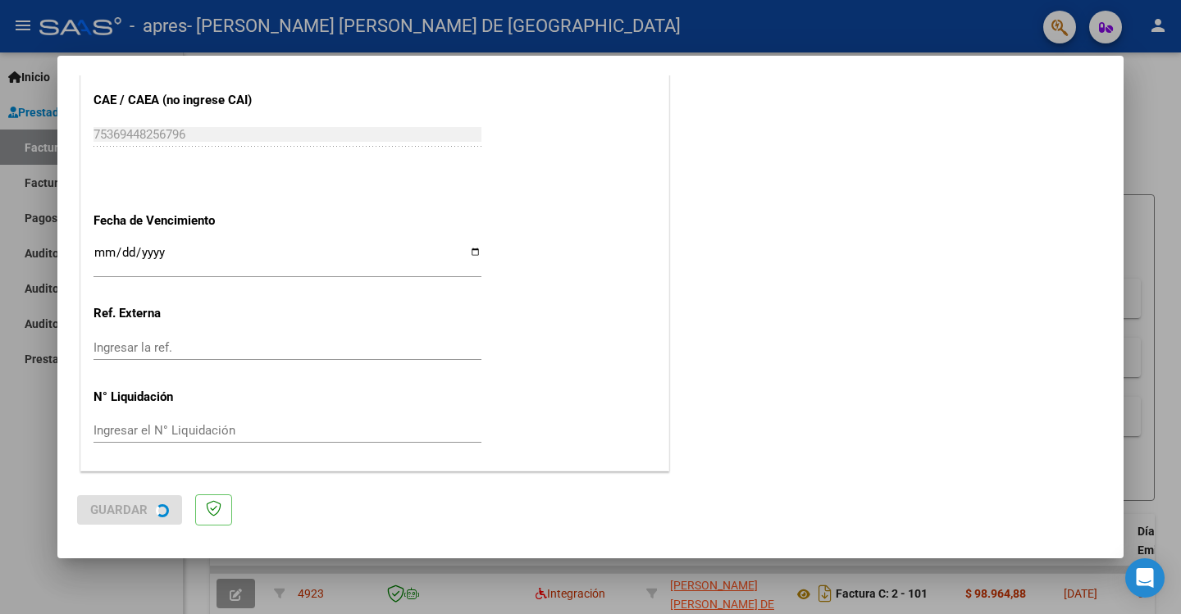
scroll to position [0, 0]
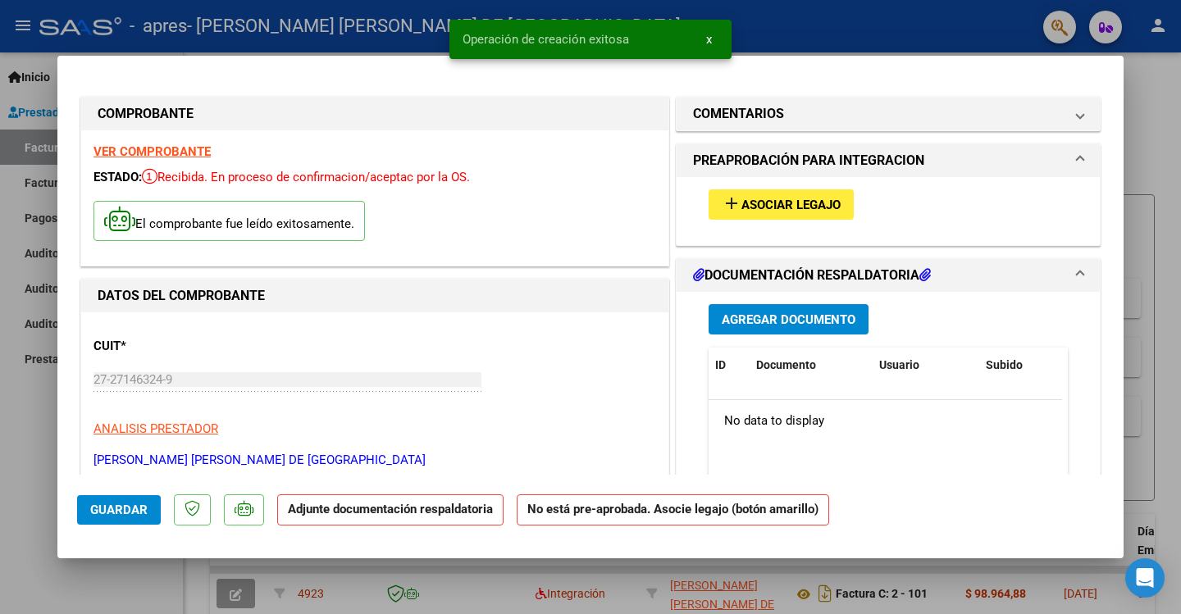
click at [797, 202] on span "Asociar Legajo" at bounding box center [790, 205] width 99 height 15
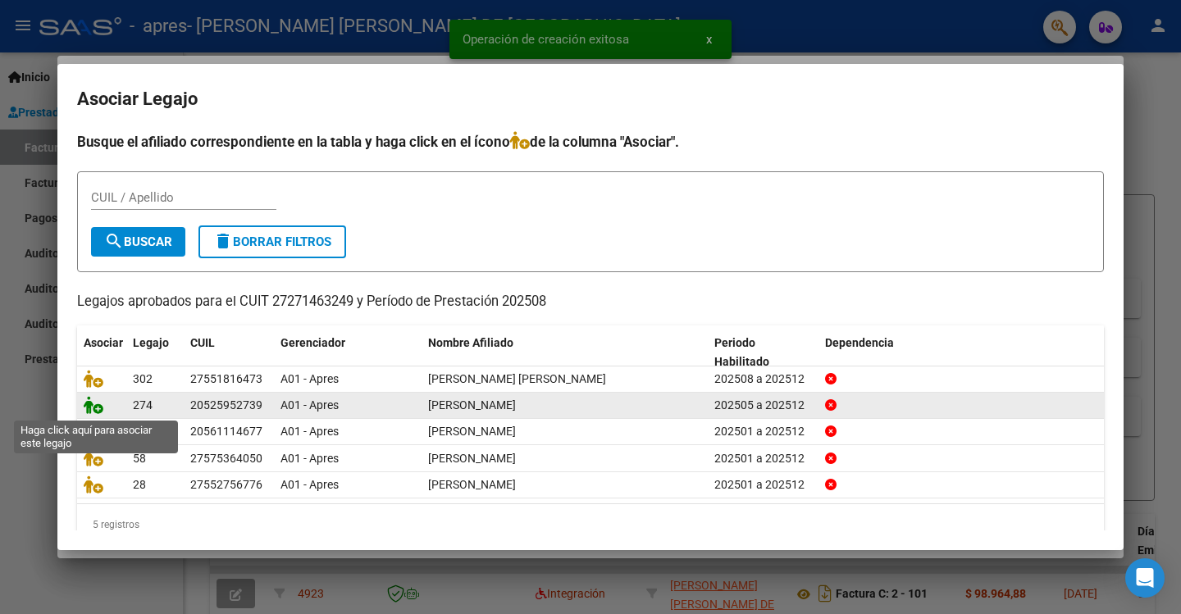
click at [101, 414] on icon at bounding box center [94, 405] width 20 height 18
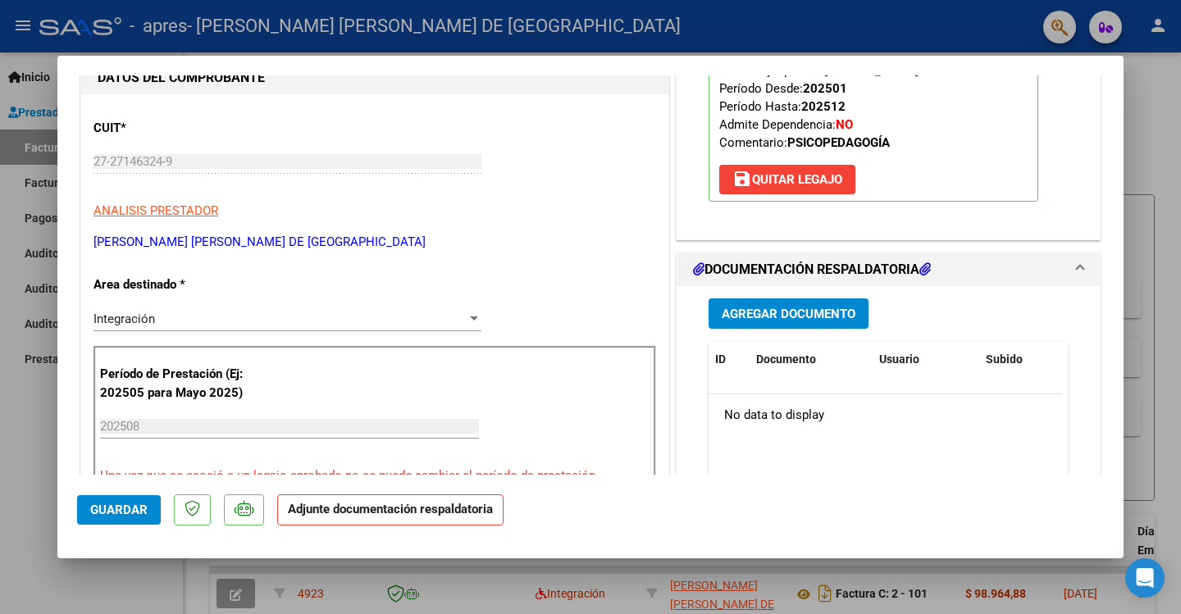
scroll to position [246, 0]
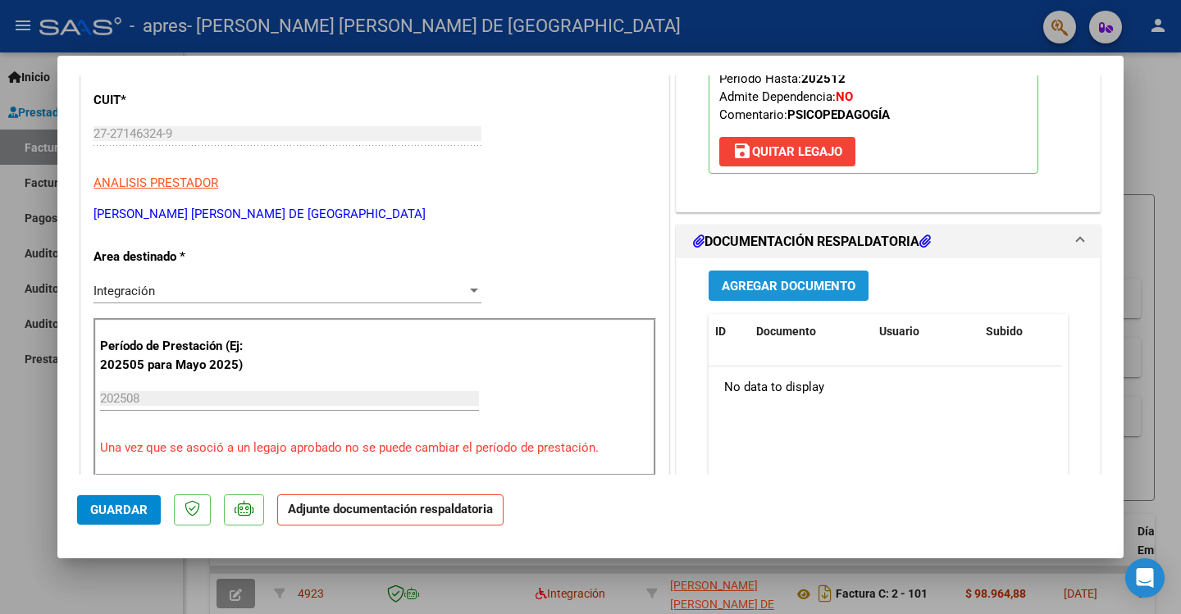
click at [773, 283] on span "Agregar Documento" at bounding box center [789, 286] width 134 height 15
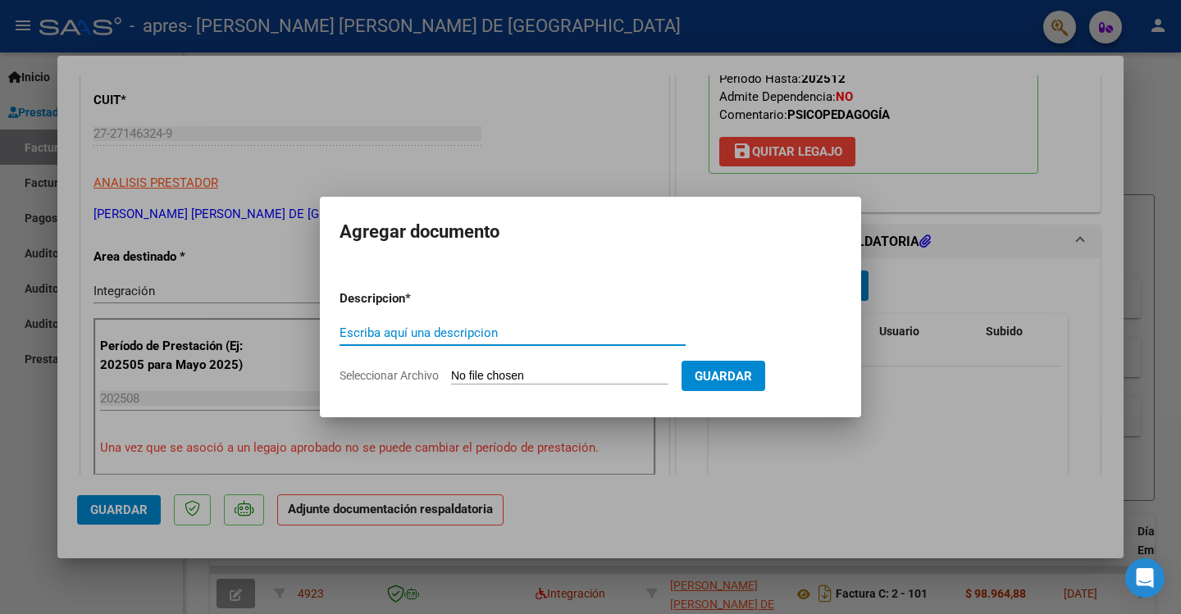
click at [486, 322] on div "Escriba aquí una descripcion" at bounding box center [513, 333] width 346 height 25
type input "Planilla"
click at [483, 379] on input "Seleccionar Archivo" at bounding box center [559, 377] width 217 height 16
type input "C:\fakepath\Paz (018-25).jpg"
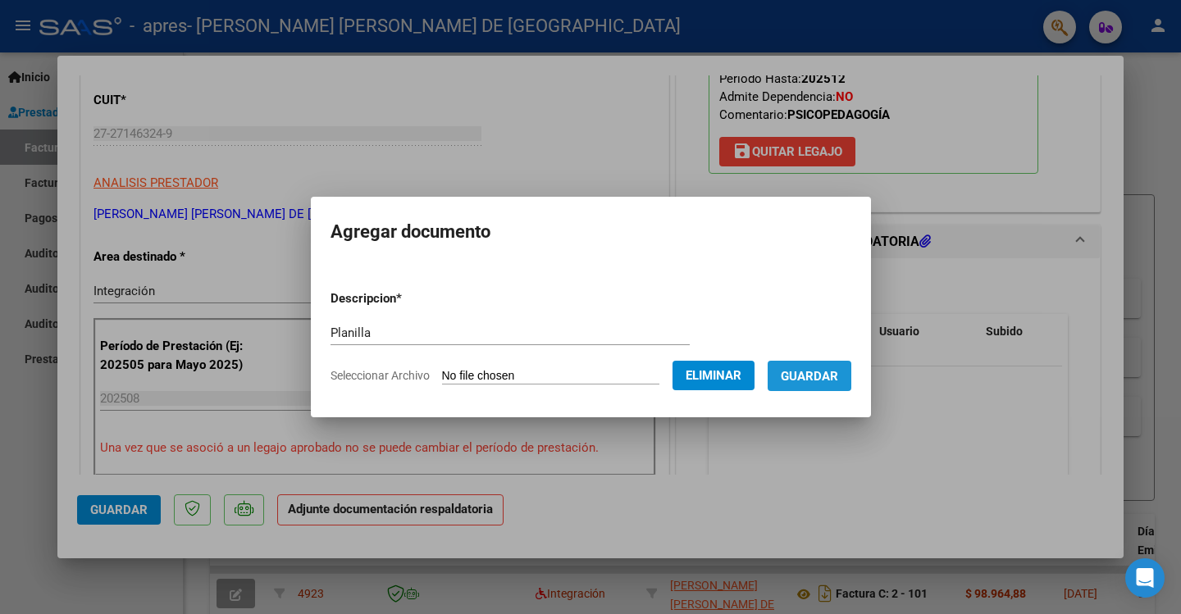
click at [824, 381] on span "Guardar" at bounding box center [809, 376] width 57 height 15
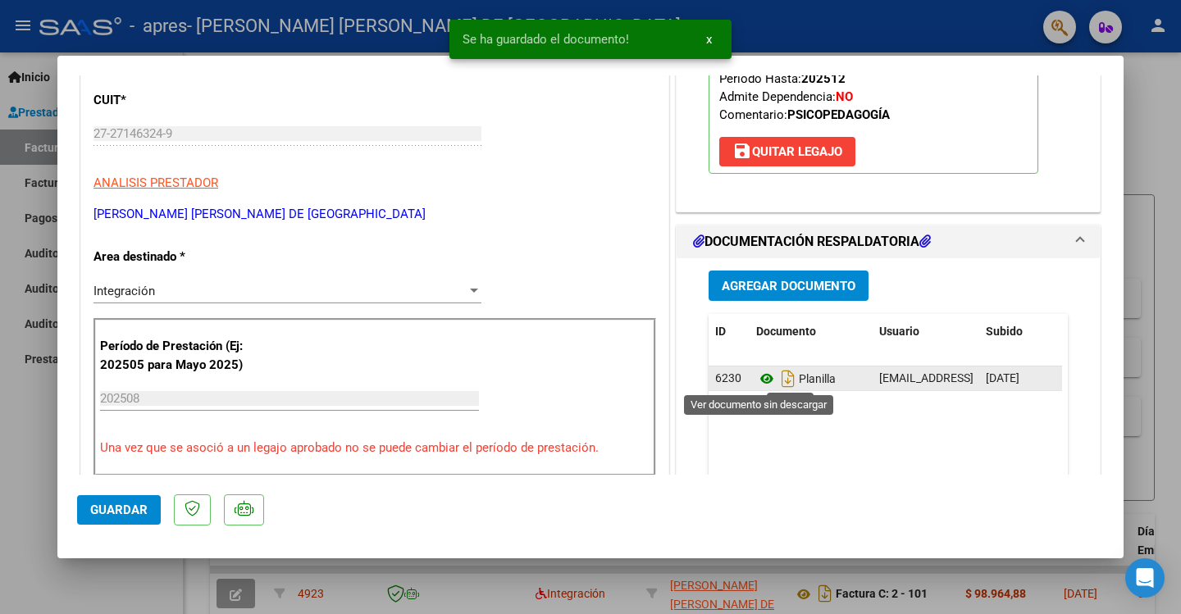
click at [756, 379] on icon at bounding box center [766, 379] width 21 height 20
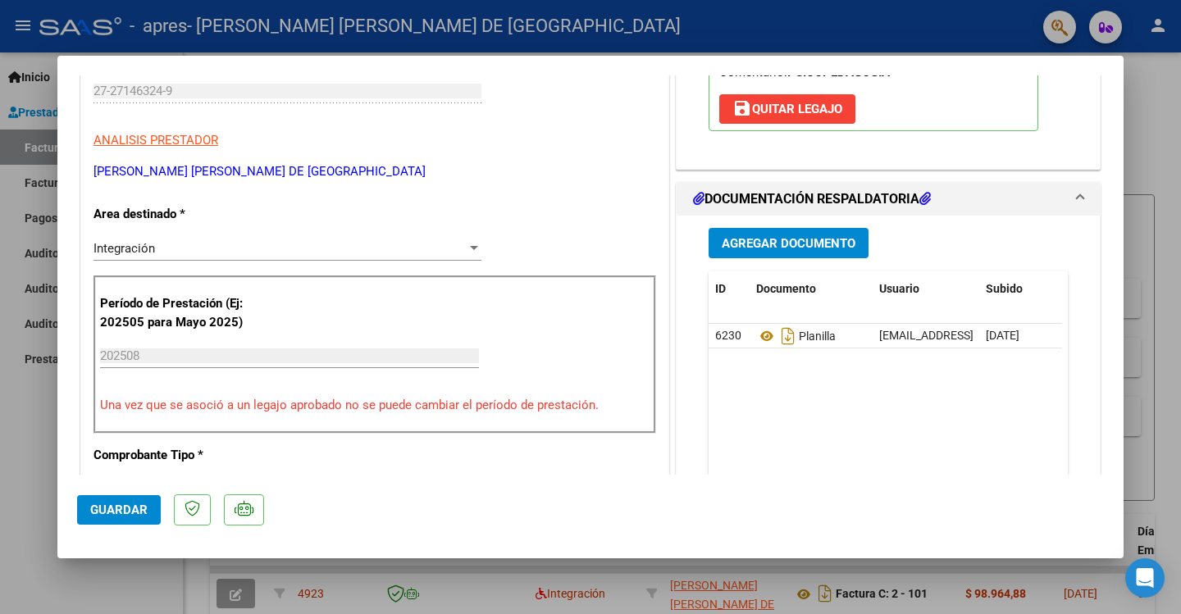
scroll to position [328, 0]
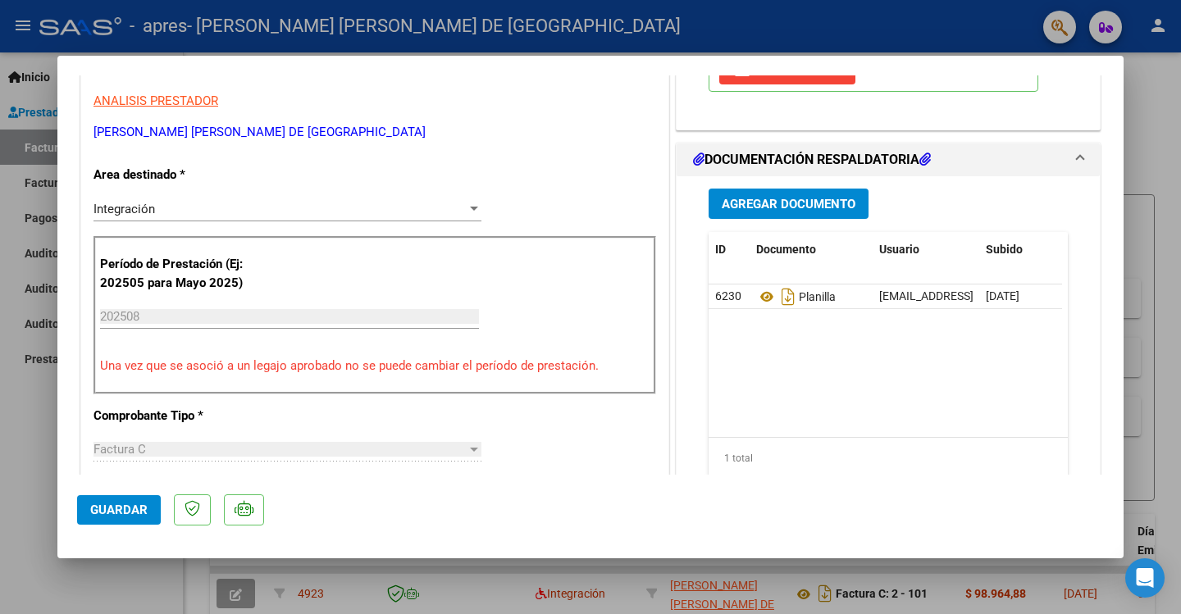
click at [106, 508] on span "Guardar" at bounding box center [118, 510] width 57 height 15
click at [1146, 156] on div at bounding box center [590, 307] width 1181 height 614
type input "$ 0,00"
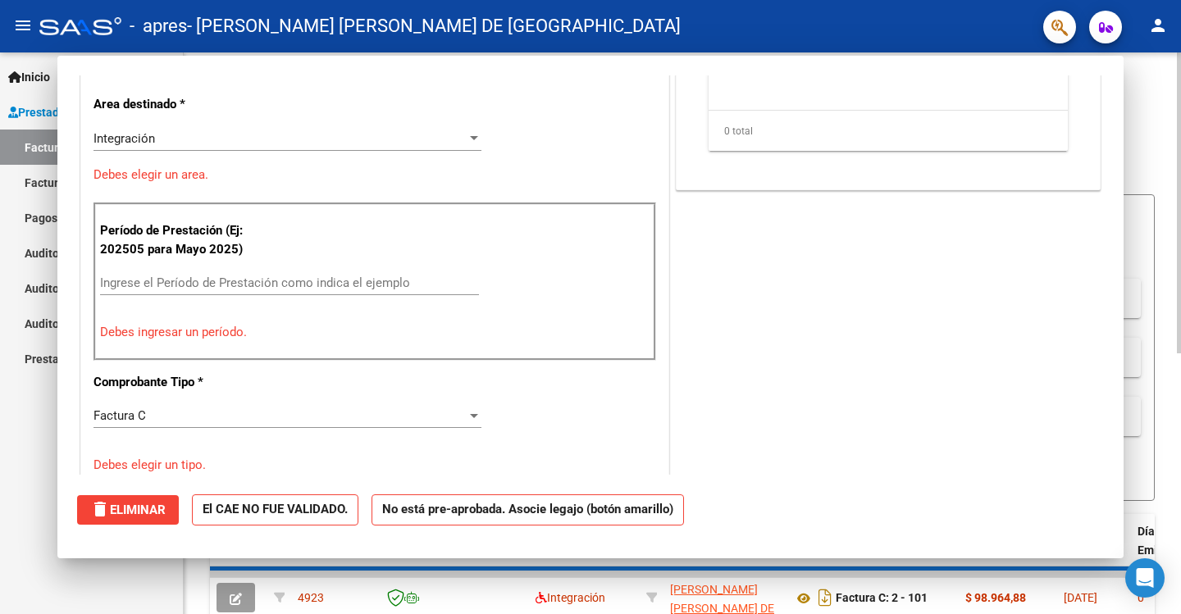
scroll to position [278, 0]
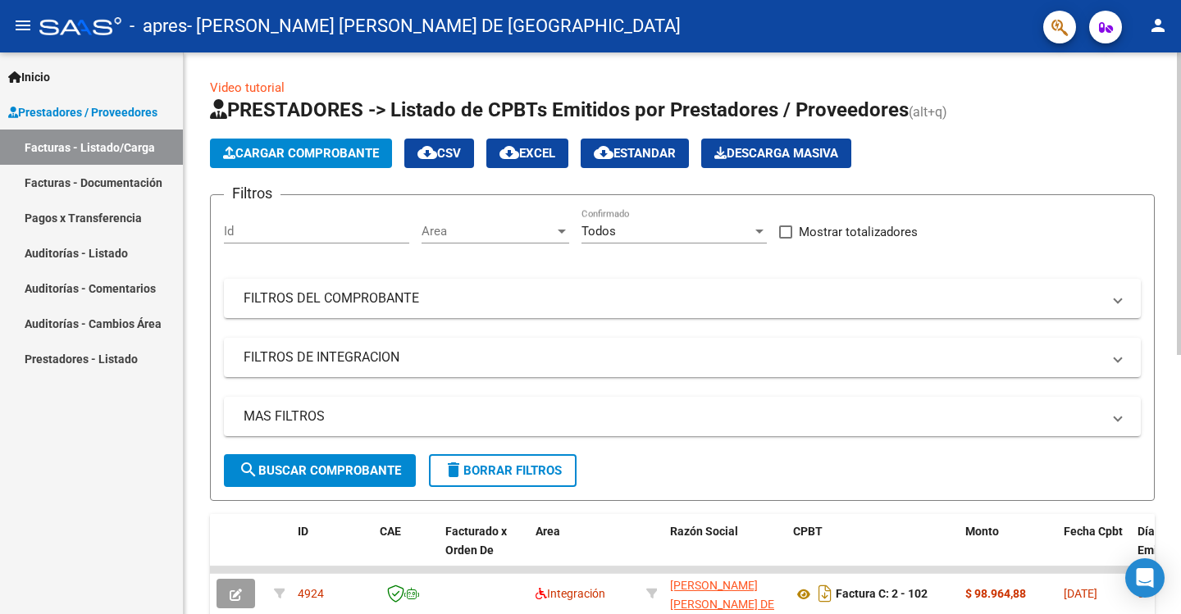
click at [276, 147] on span "Cargar Comprobante" at bounding box center [301, 153] width 156 height 15
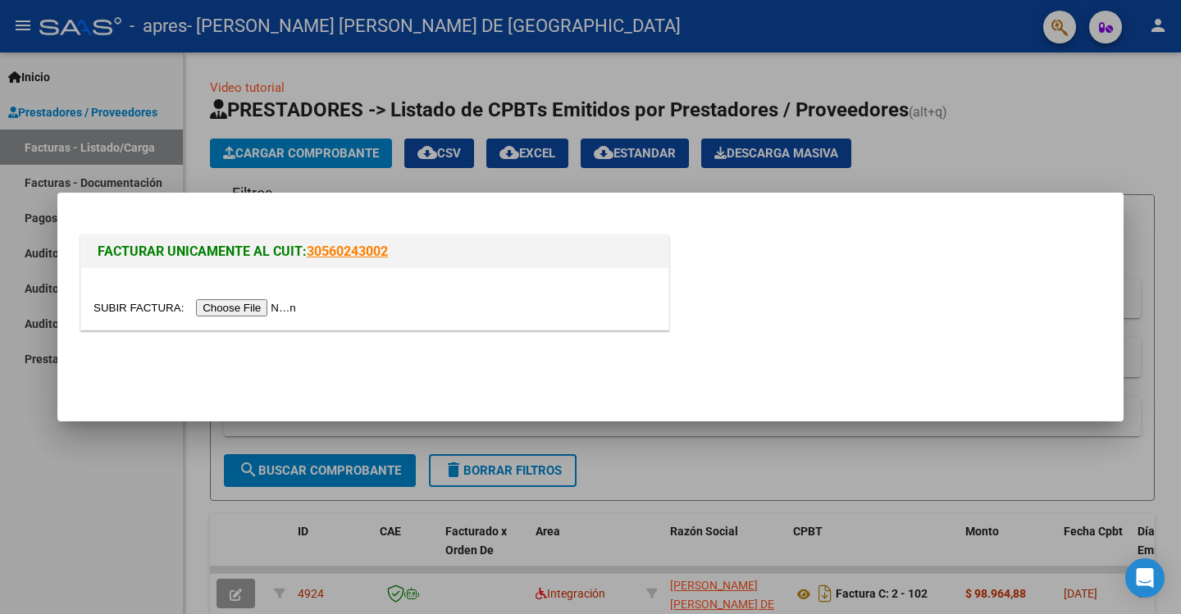
click at [288, 303] on input "file" at bounding box center [198, 307] width 208 height 17
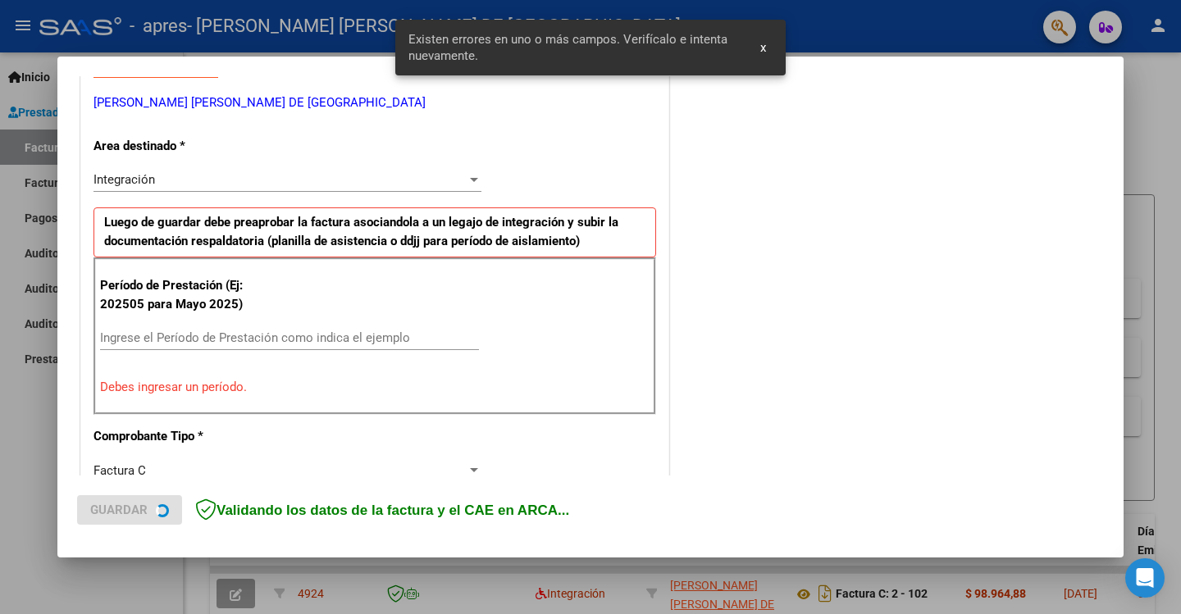
scroll to position [340, 0]
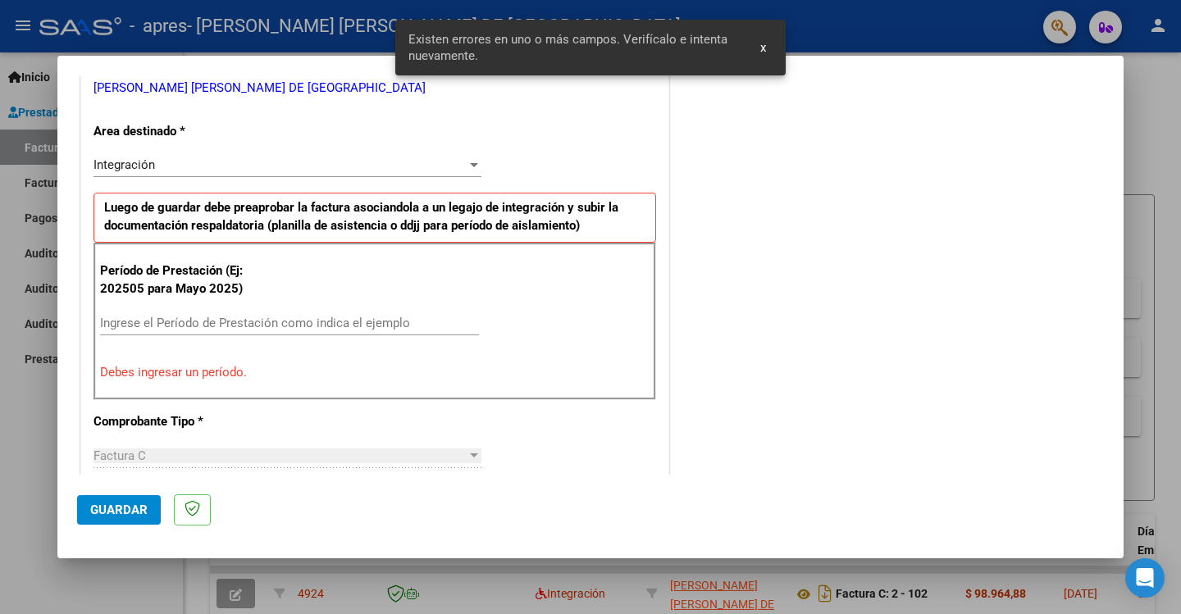
click at [190, 312] on div "Ingrese el Período de Prestación como indica el ejemplo" at bounding box center [289, 323] width 379 height 25
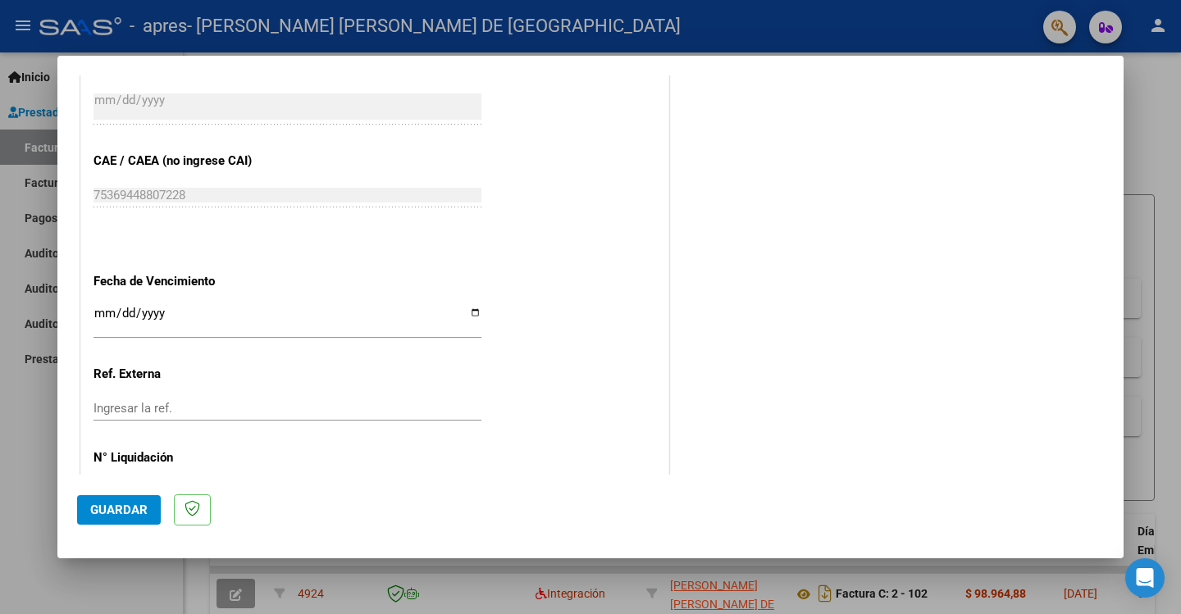
scroll to position [997, 0]
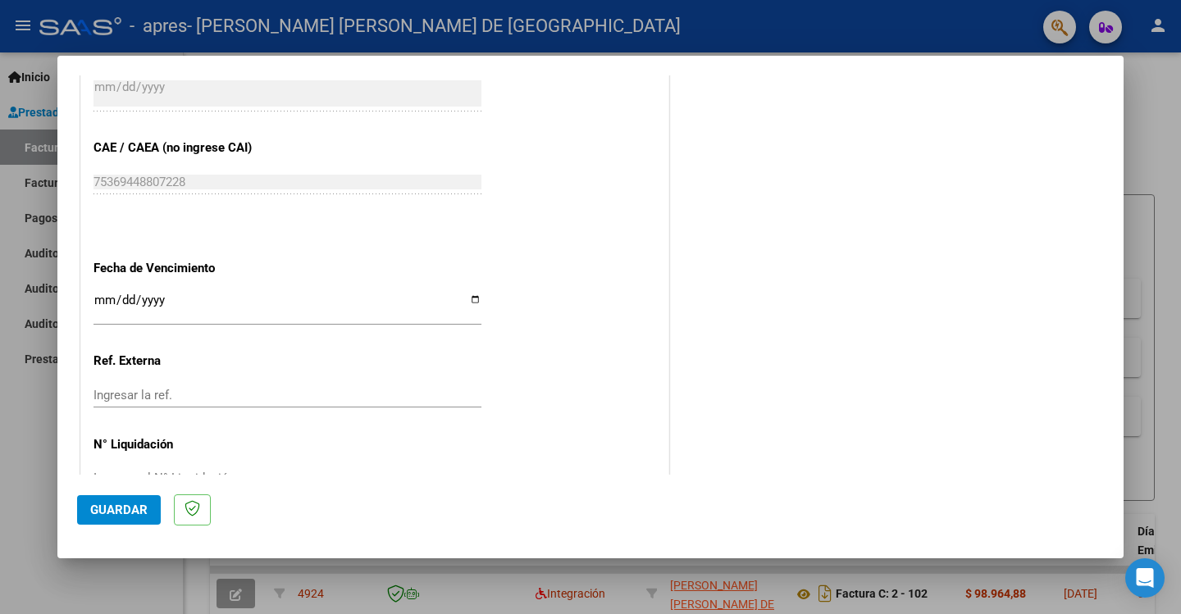
type input "202508"
click at [472, 302] on input "Ingresar la fecha" at bounding box center [288, 307] width 388 height 26
type input "[DATE]"
click at [139, 506] on span "Guardar" at bounding box center [118, 510] width 57 height 15
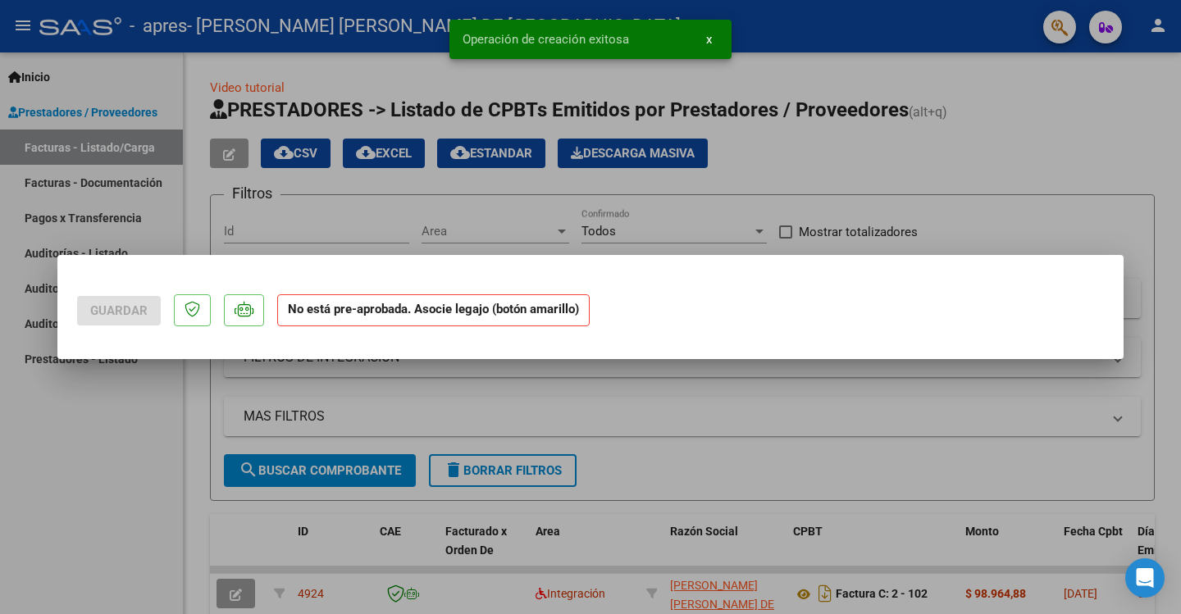
scroll to position [0, 0]
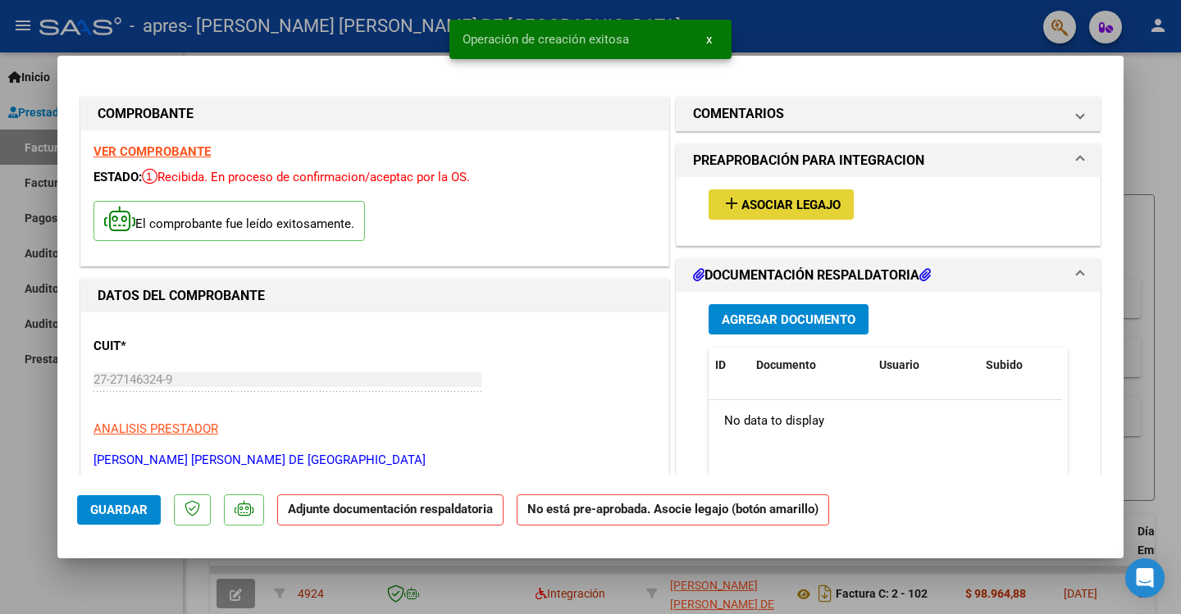
click at [786, 203] on span "Asociar Legajo" at bounding box center [790, 205] width 99 height 15
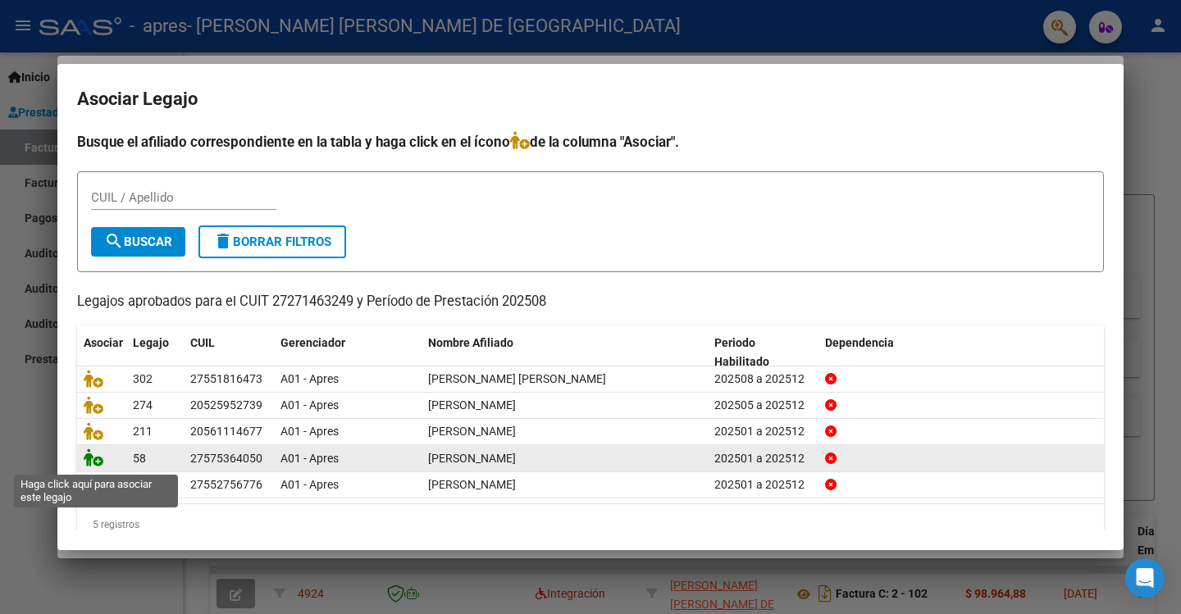
click at [97, 459] on icon at bounding box center [94, 458] width 20 height 18
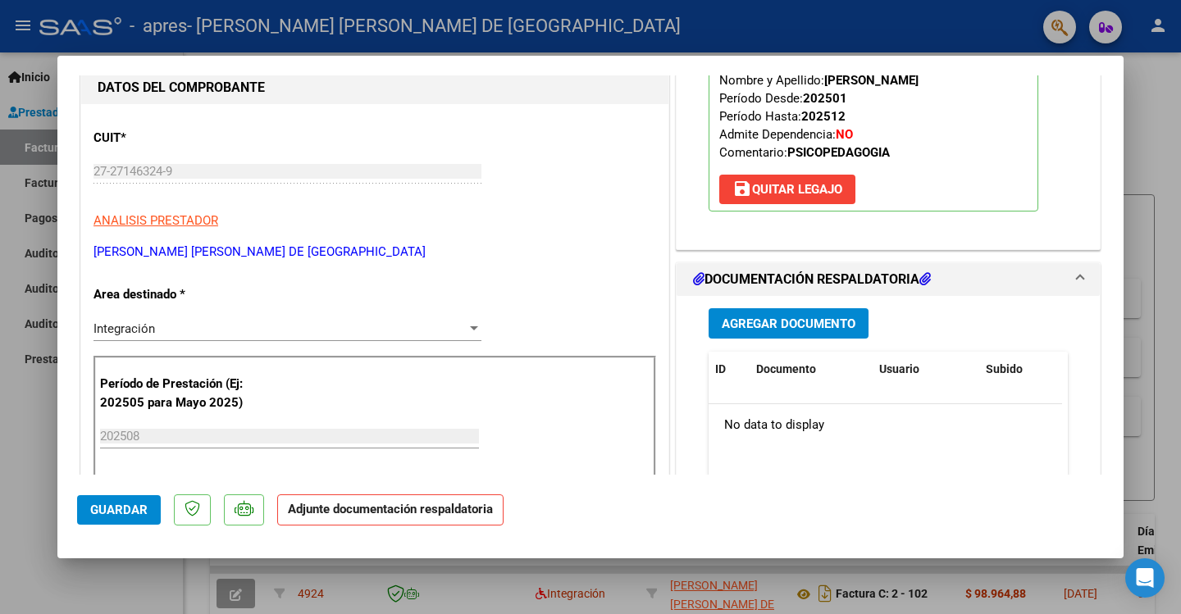
scroll to position [246, 0]
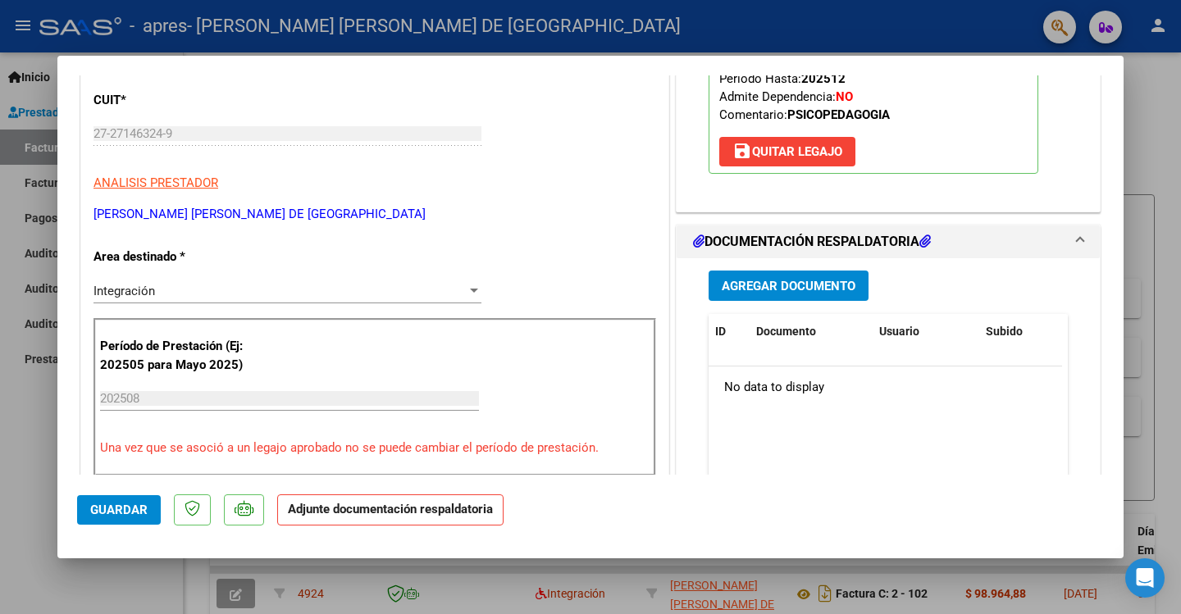
click at [835, 284] on span "Agregar Documento" at bounding box center [789, 286] width 134 height 15
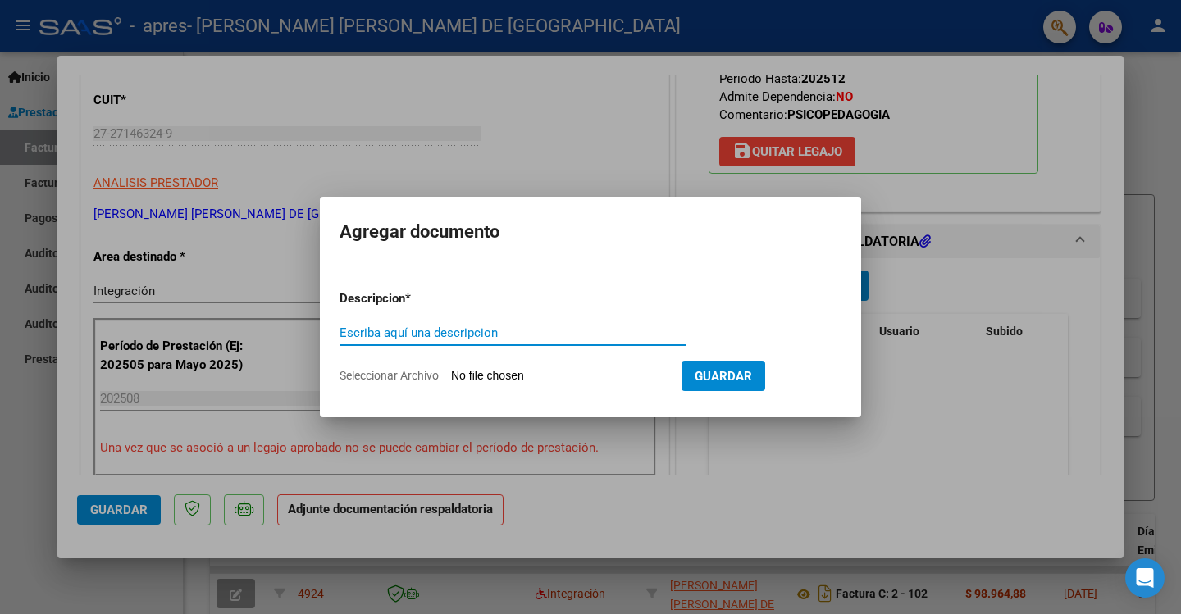
click at [433, 333] on input "Escriba aquí una descripcion" at bounding box center [513, 333] width 346 height 15
type input "Planilla"
click at [550, 371] on input "Seleccionar Archivo" at bounding box center [559, 377] width 217 height 16
type input "C:\fakepath\[PERSON_NAME] (08-25).jpg"
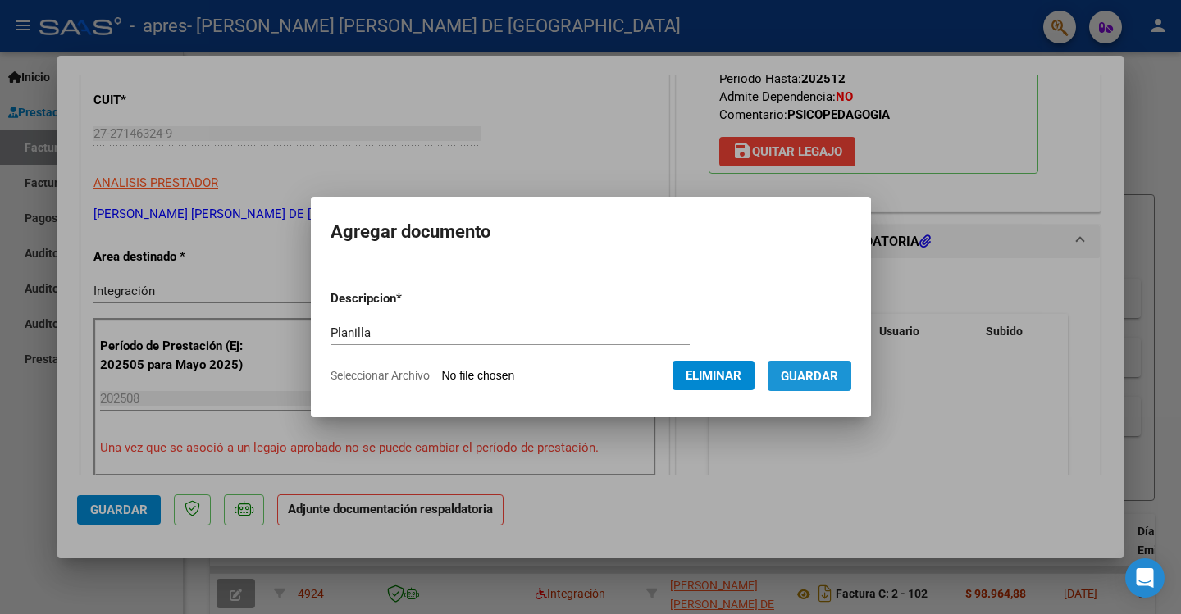
click at [816, 369] on span "Guardar" at bounding box center [809, 376] width 57 height 15
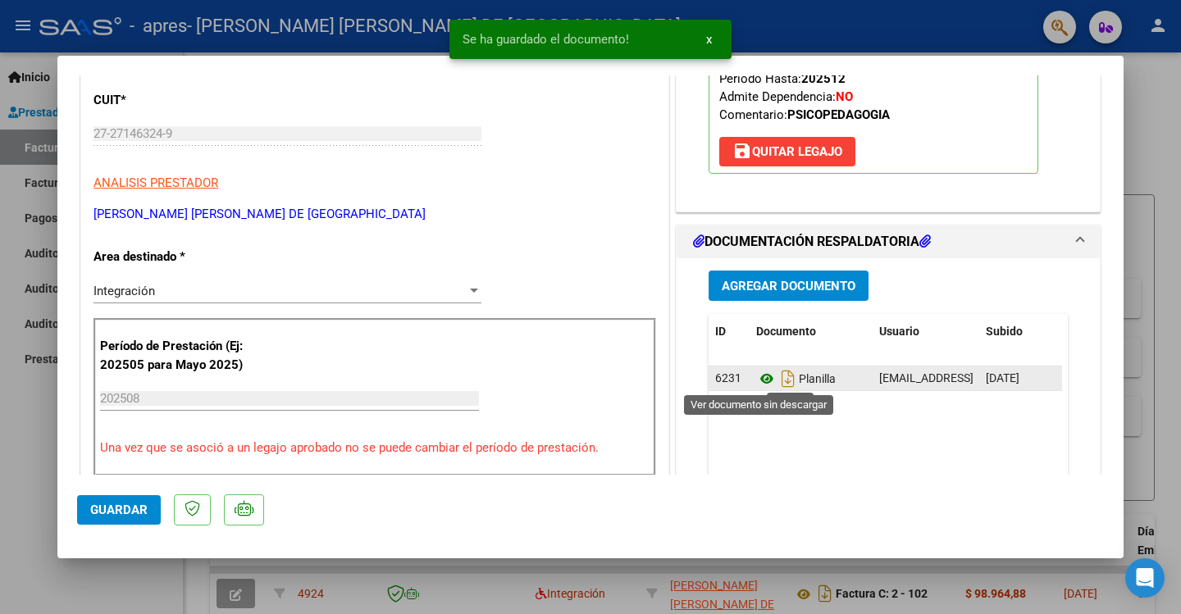
click at [762, 376] on icon at bounding box center [766, 379] width 21 height 20
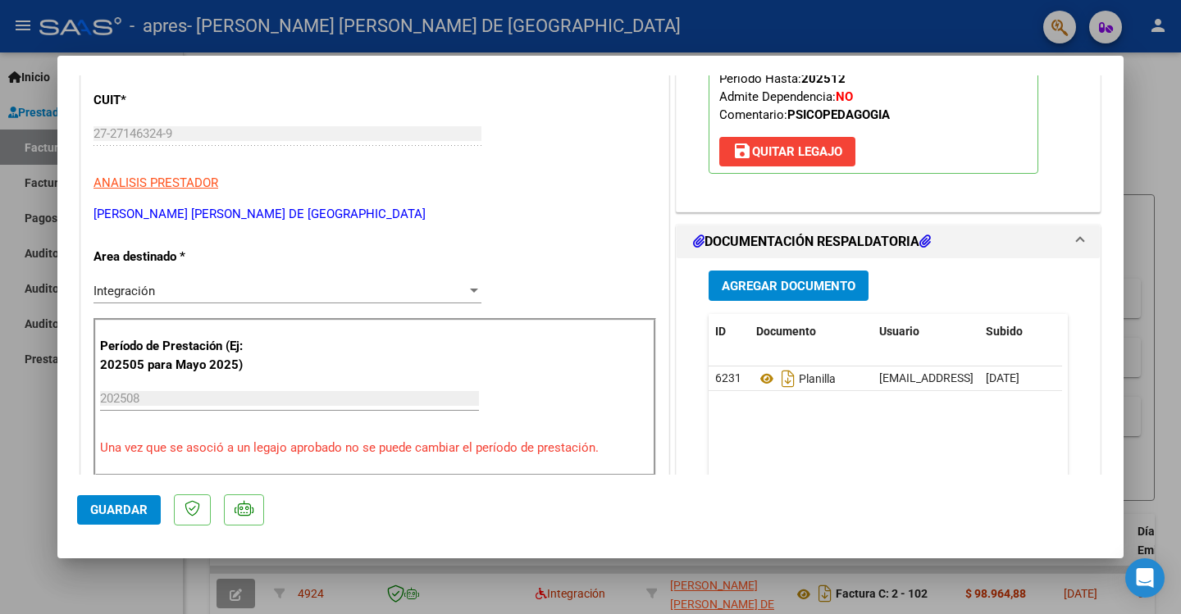
click at [124, 503] on span "Guardar" at bounding box center [118, 510] width 57 height 15
click at [1161, 139] on div at bounding box center [590, 307] width 1181 height 614
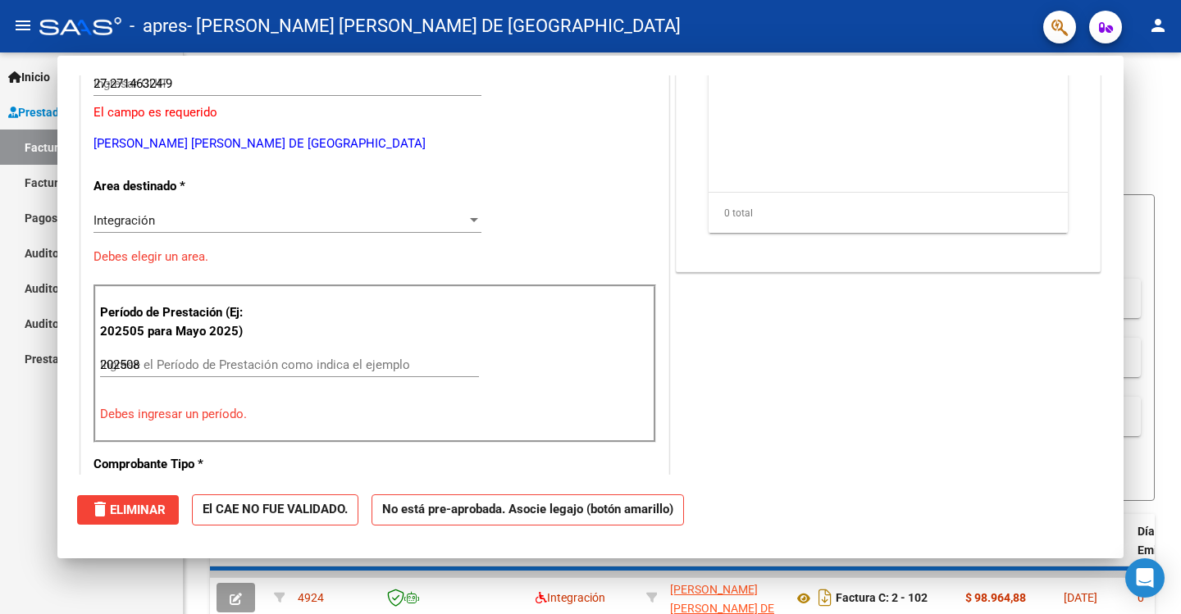
type input "$ 0,00"
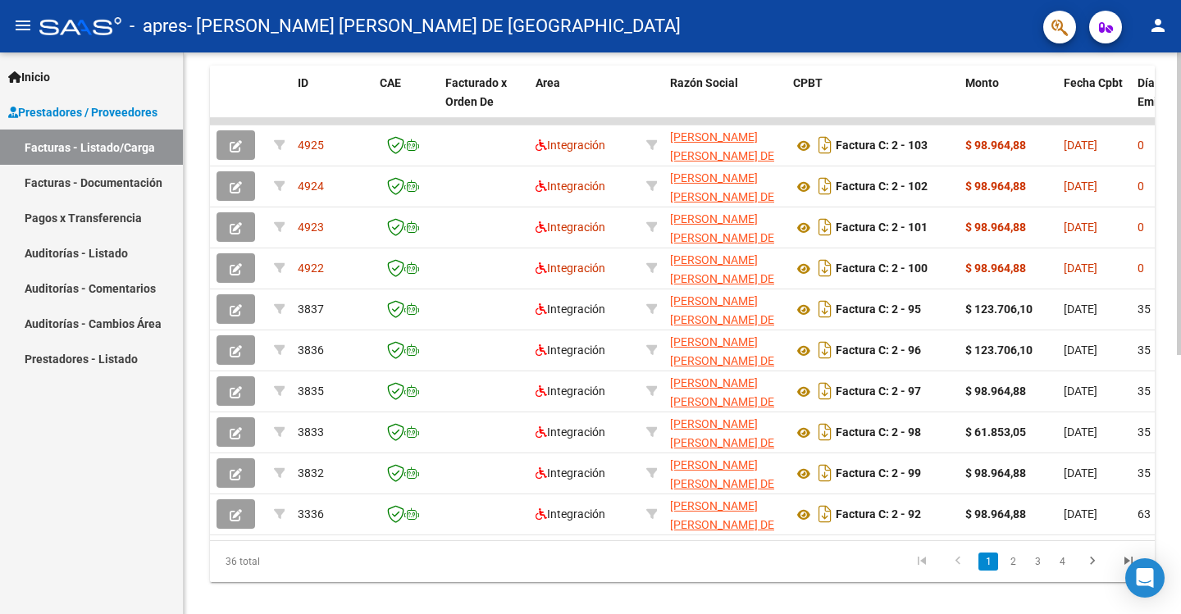
scroll to position [481, 0]
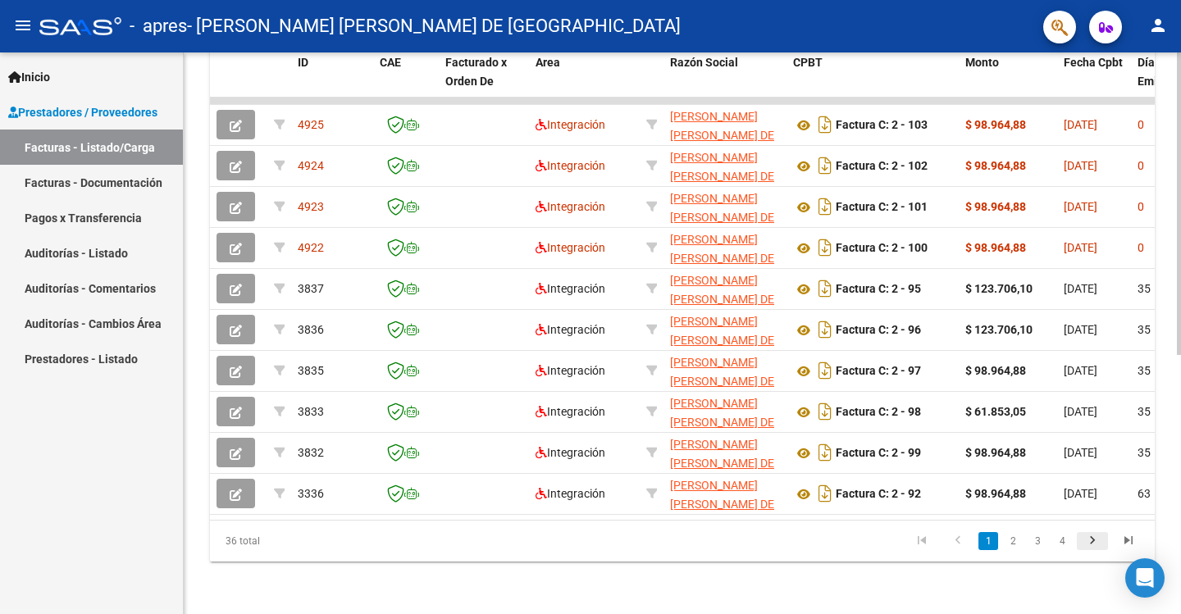
click at [1095, 544] on icon "go to next page" at bounding box center [1092, 543] width 21 height 20
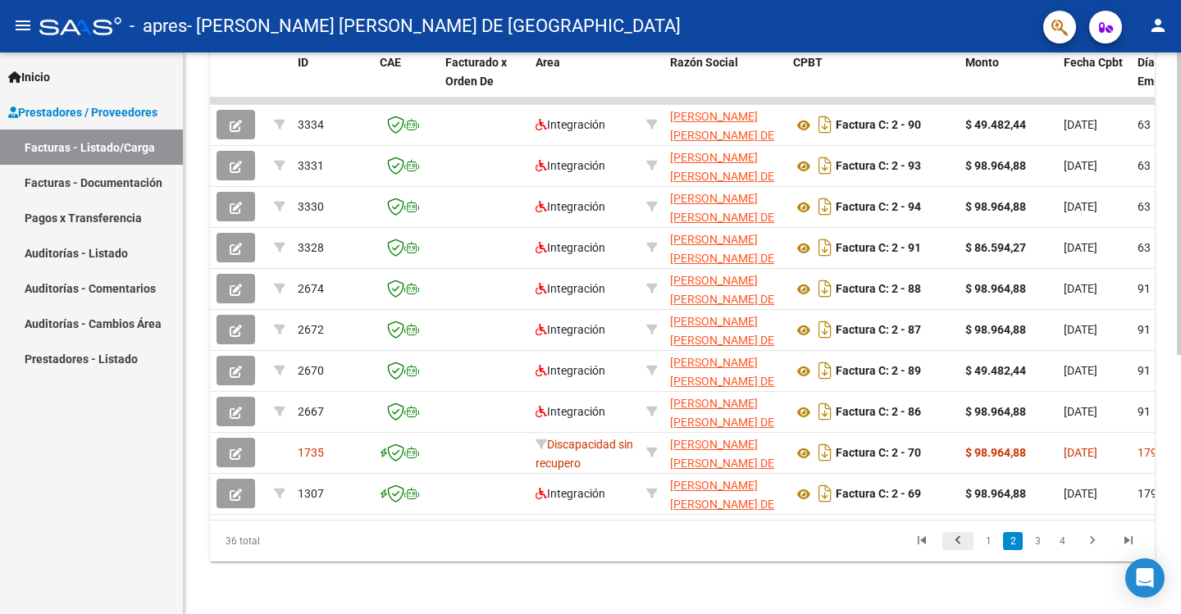
click at [957, 539] on icon "go to previous page" at bounding box center [957, 543] width 21 height 20
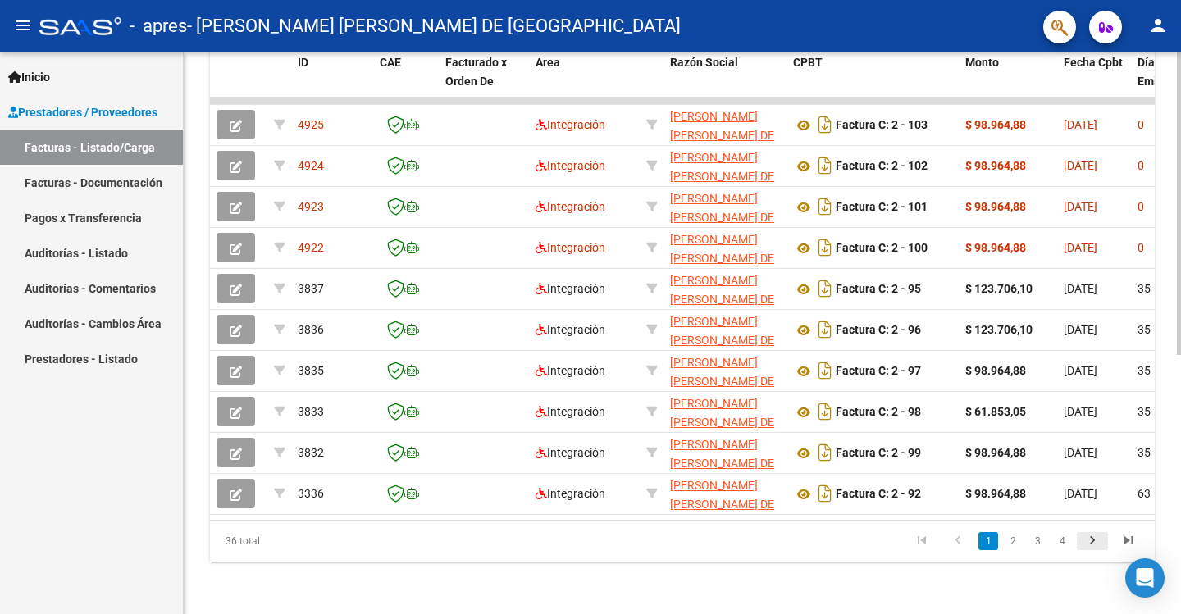
click at [1091, 542] on icon "go to next page" at bounding box center [1092, 543] width 21 height 20
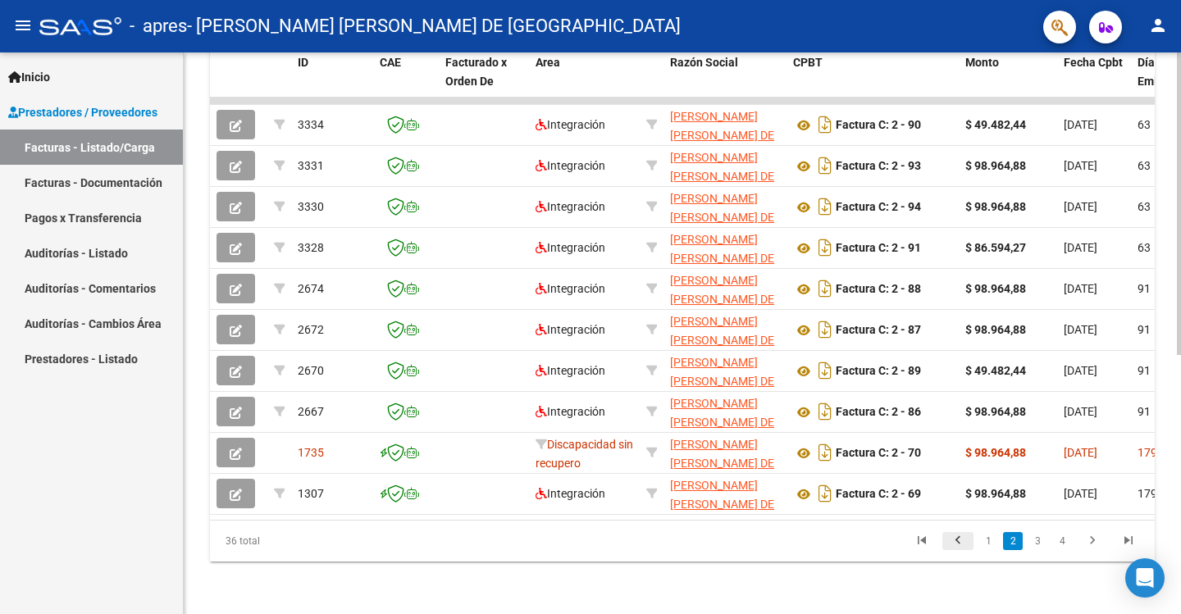
click at [957, 538] on icon "go to previous page" at bounding box center [957, 543] width 21 height 20
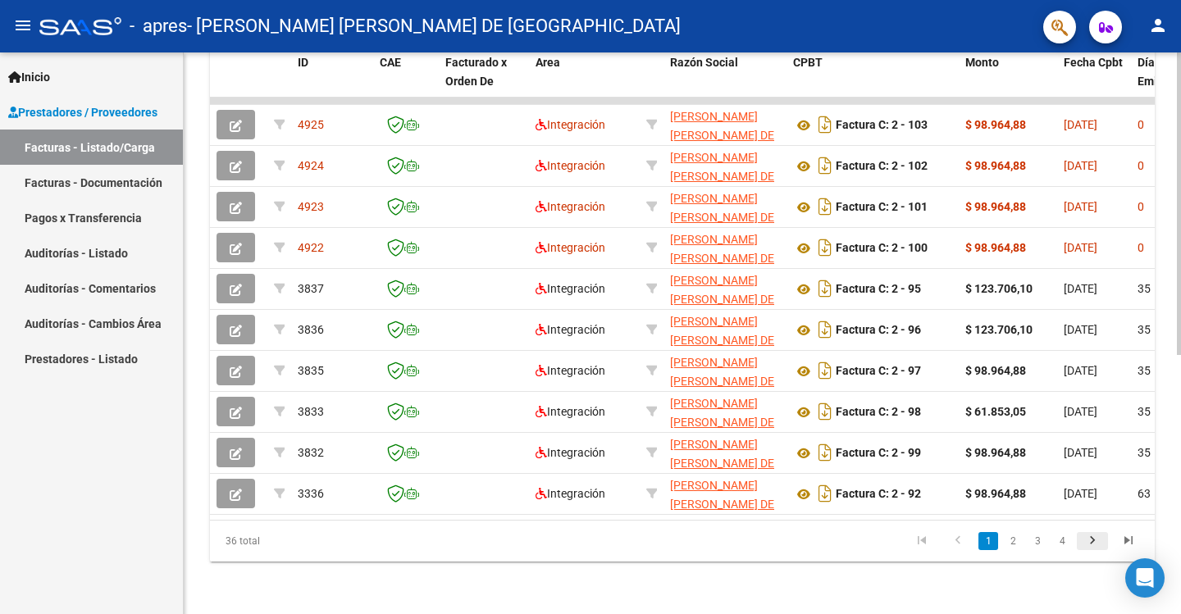
click at [1095, 536] on icon "go to next page" at bounding box center [1092, 543] width 21 height 20
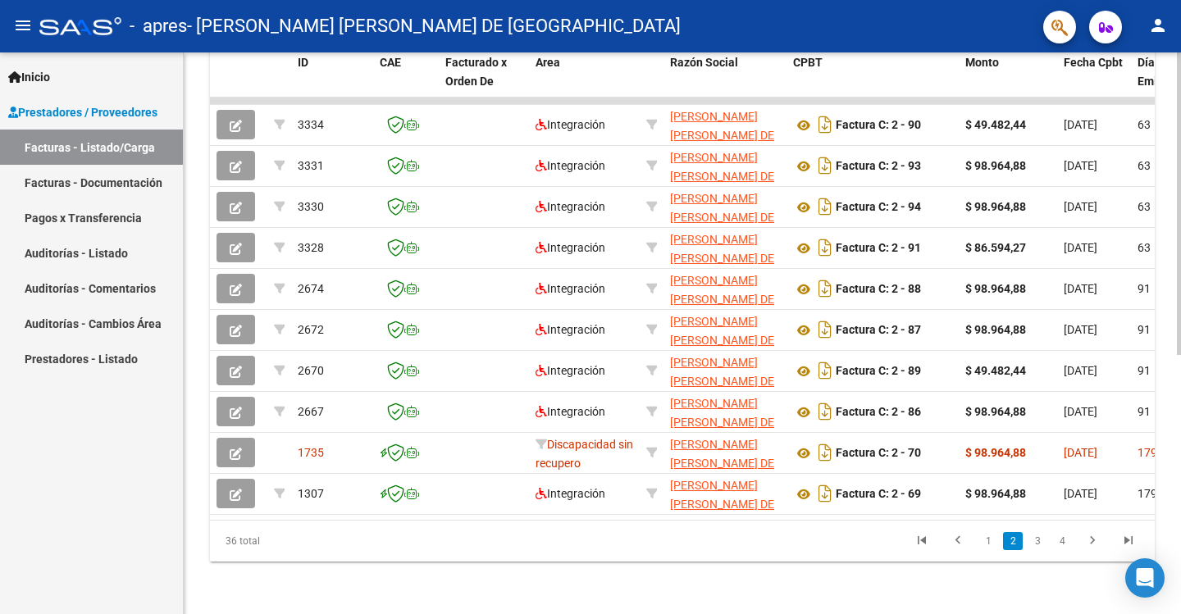
click at [959, 540] on icon "go to previous page" at bounding box center [957, 543] width 21 height 20
